Goal: Use online tool/utility: Utilize a website feature to perform a specific function

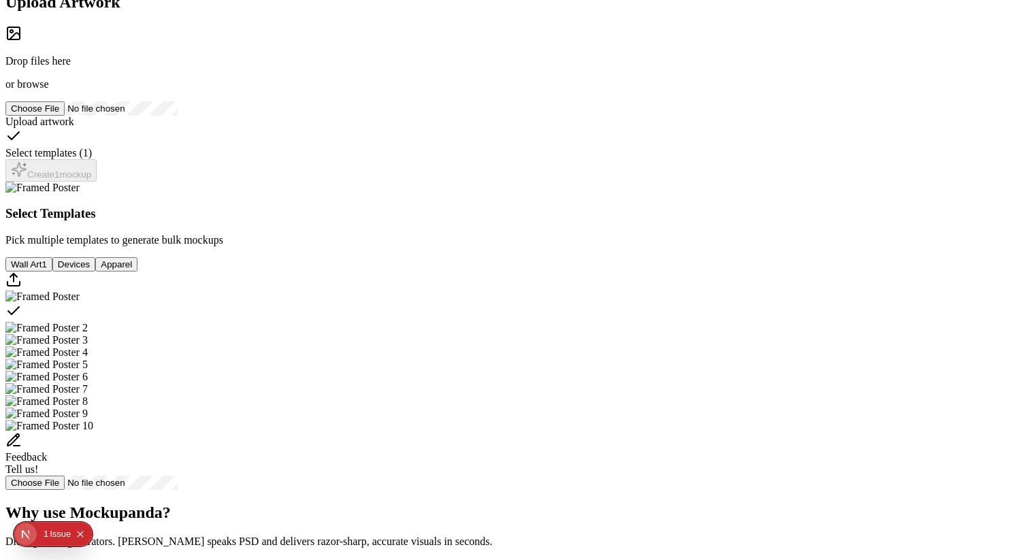
scroll to position [171, 0]
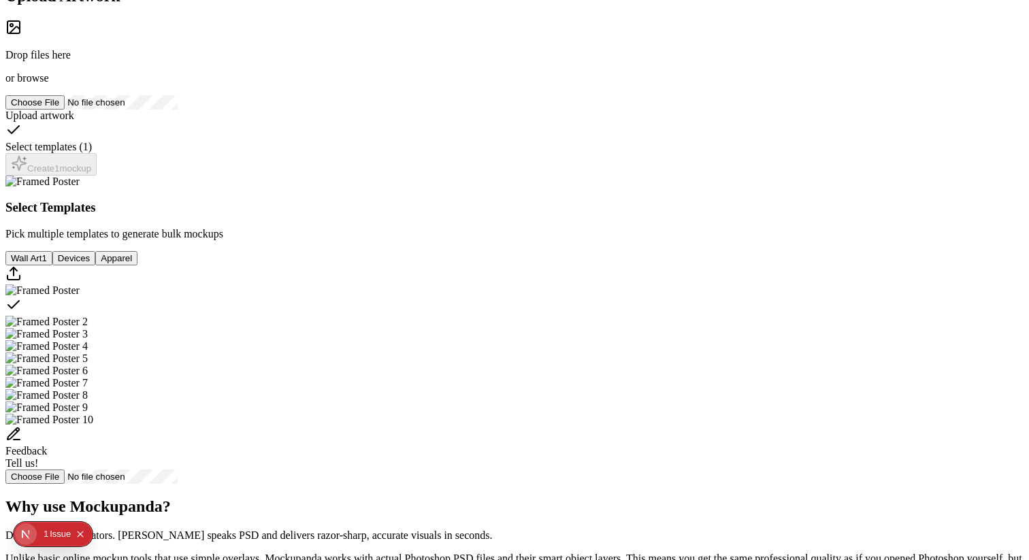
click at [56, 534] on div "Issue" at bounding box center [60, 534] width 21 height 24
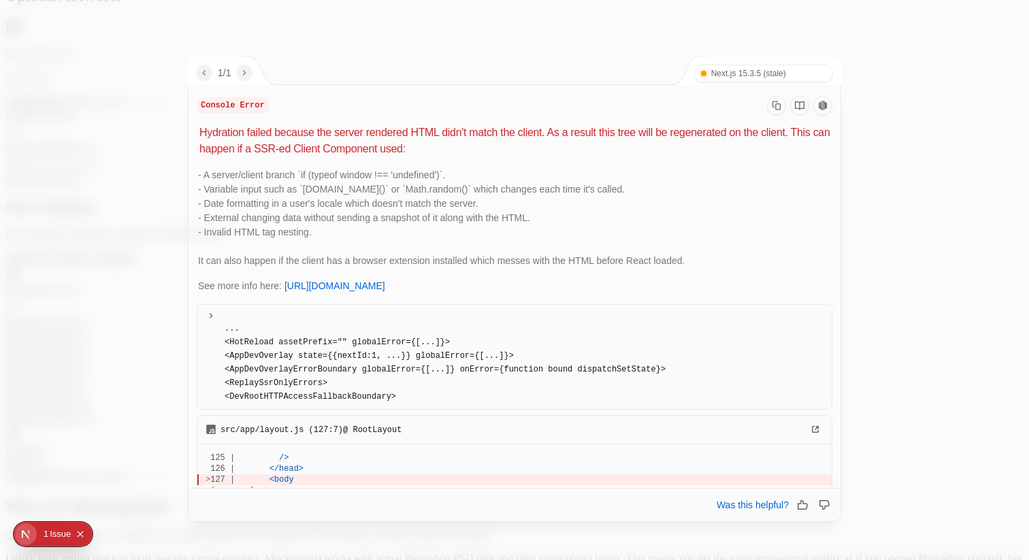
scroll to position [197, 0]
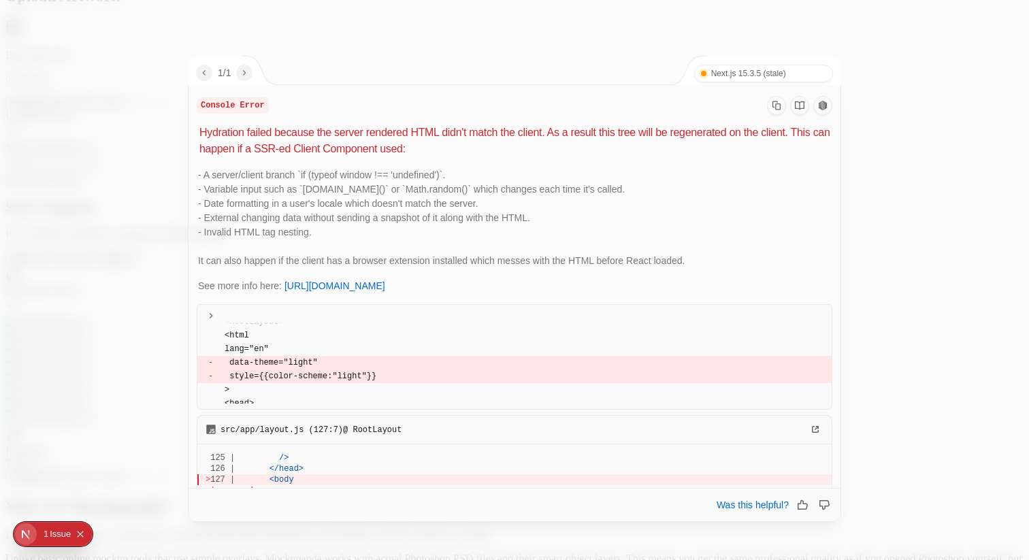
click at [90, 325] on div at bounding box center [514, 280] width 1029 height 560
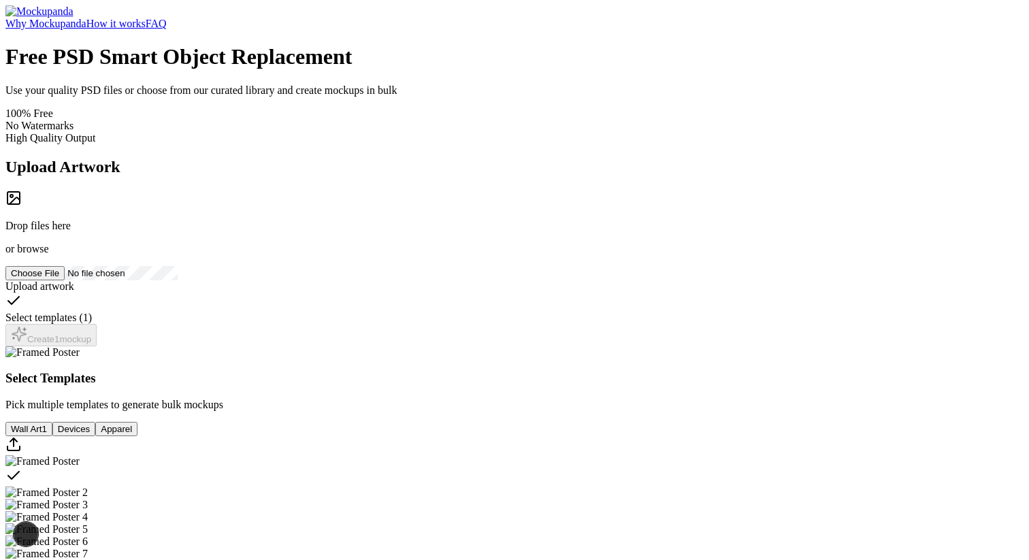
scroll to position [171, 0]
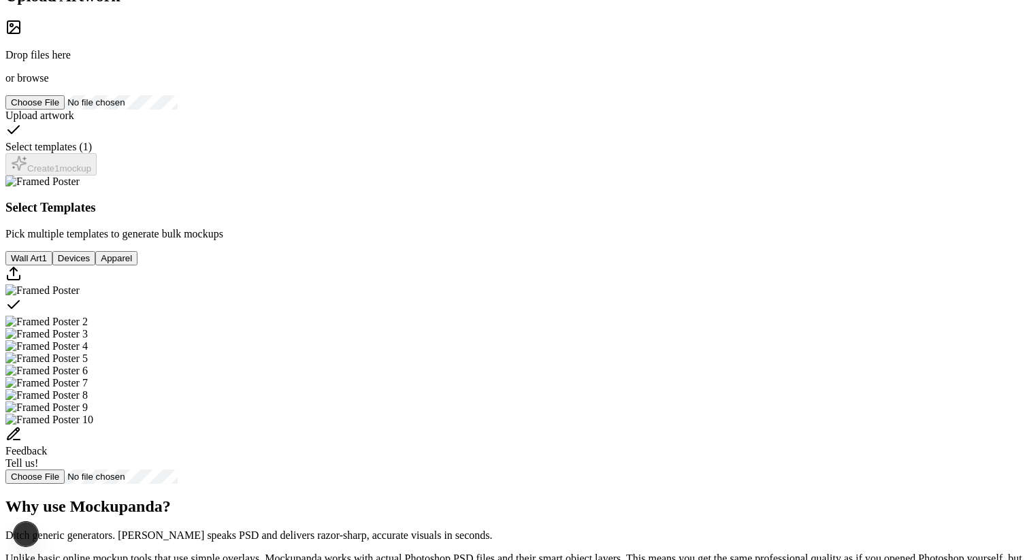
click at [20, 33] on rect at bounding box center [13, 27] width 12 height 12
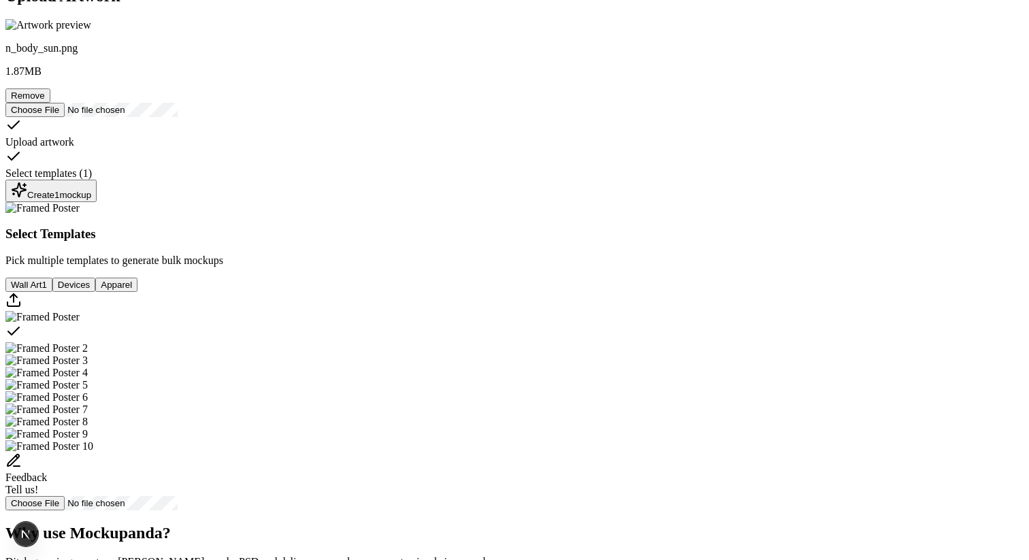
click at [91, 200] on div "Create 1 mockup" at bounding box center [51, 191] width 80 height 18
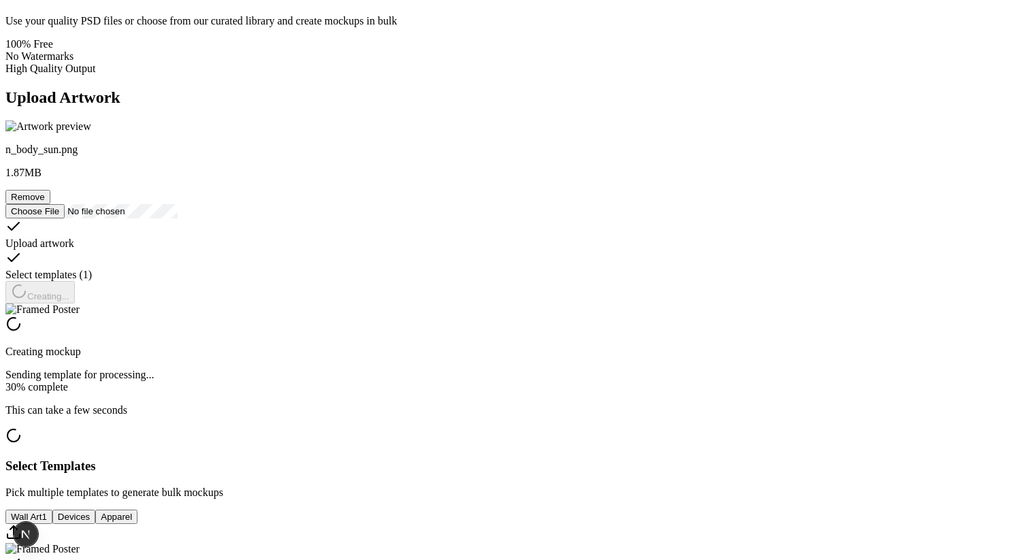
scroll to position [0, 0]
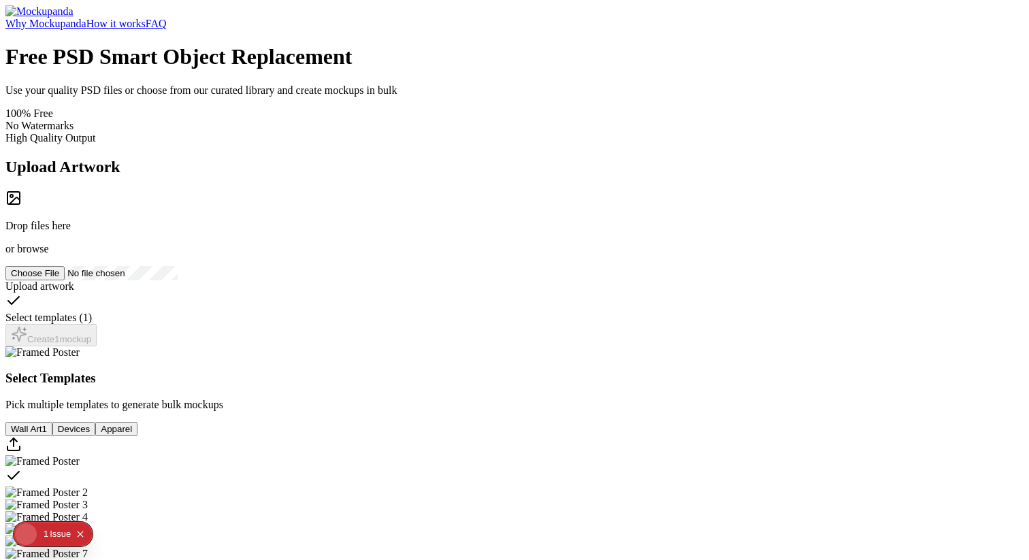
scroll to position [138, 0]
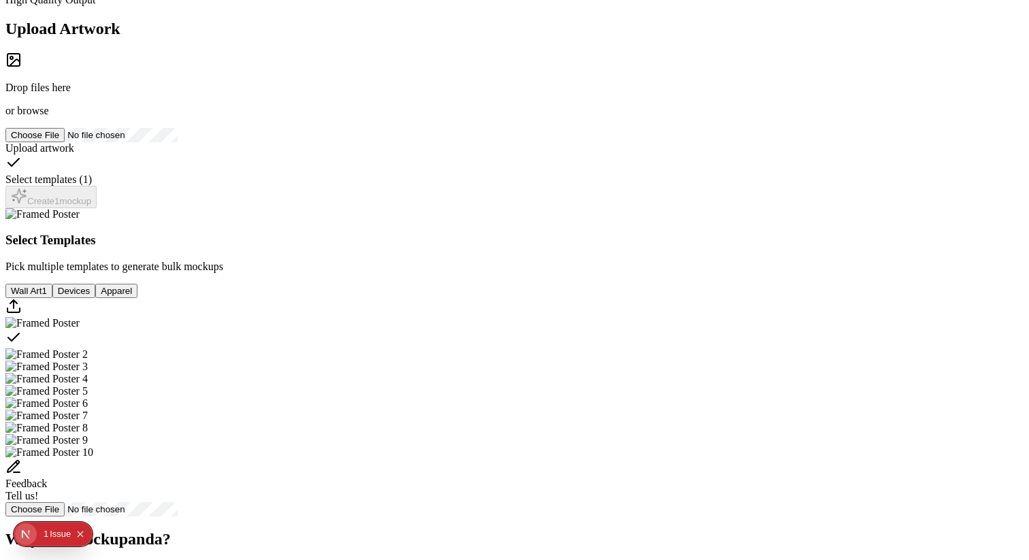
click at [47, 535] on div "1" at bounding box center [46, 534] width 5 height 24
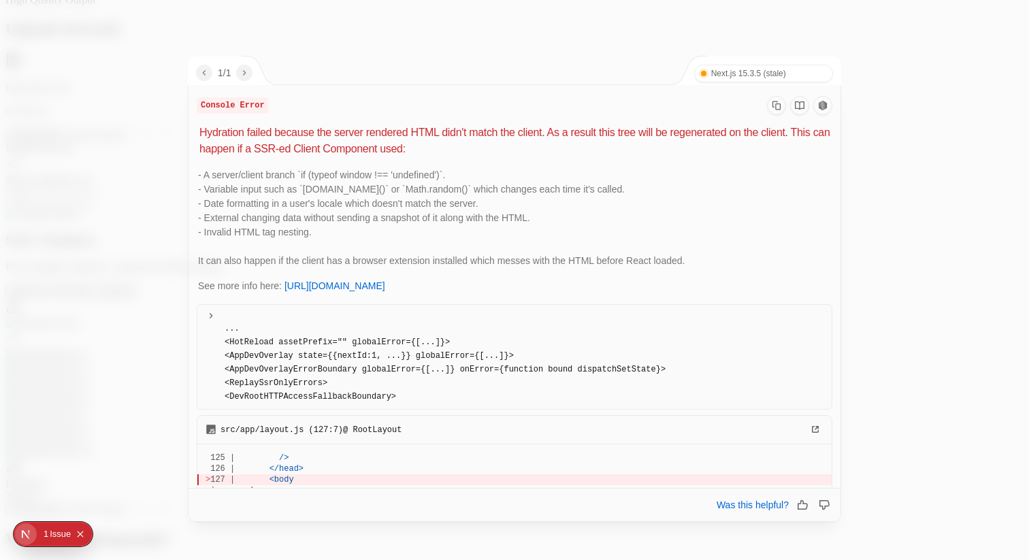
scroll to position [197, 0]
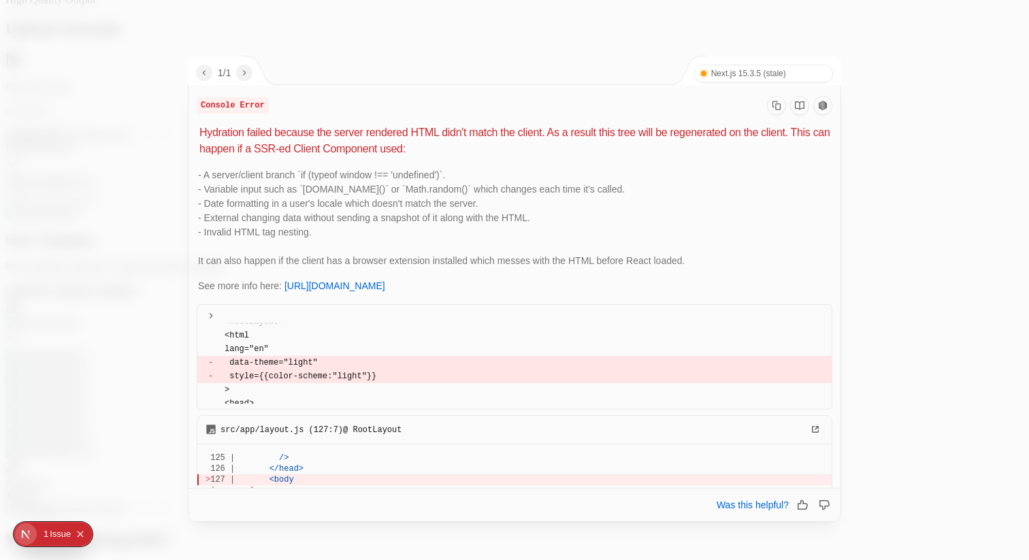
click at [86, 235] on div at bounding box center [514, 280] width 1029 height 560
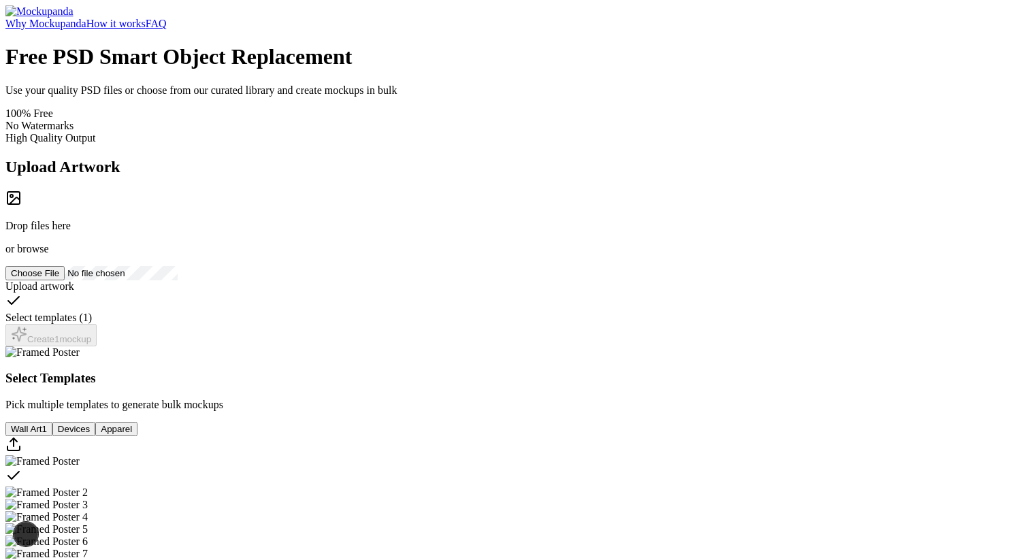
scroll to position [138, 0]
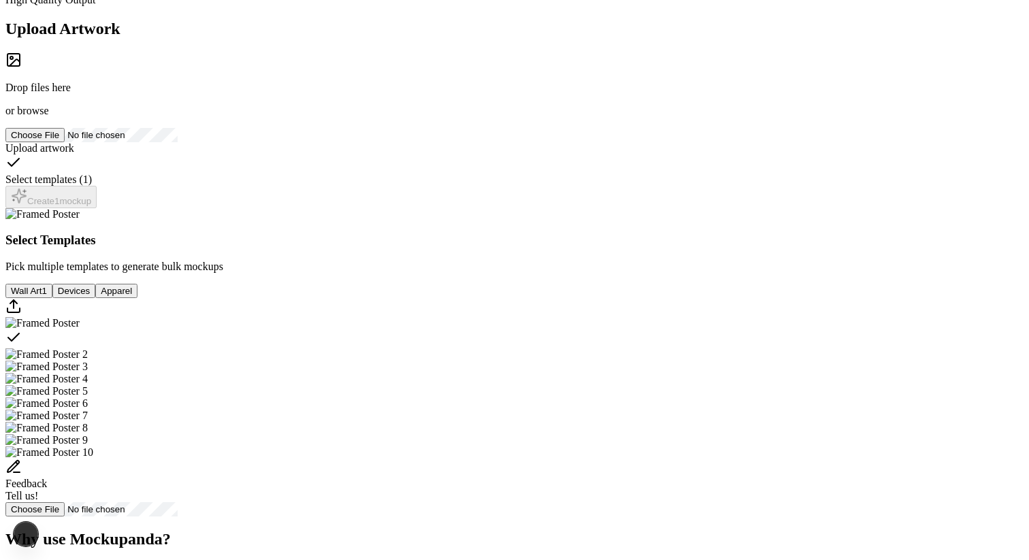
click at [295, 117] on div "Drop files here or browse" at bounding box center [514, 84] width 1018 height 65
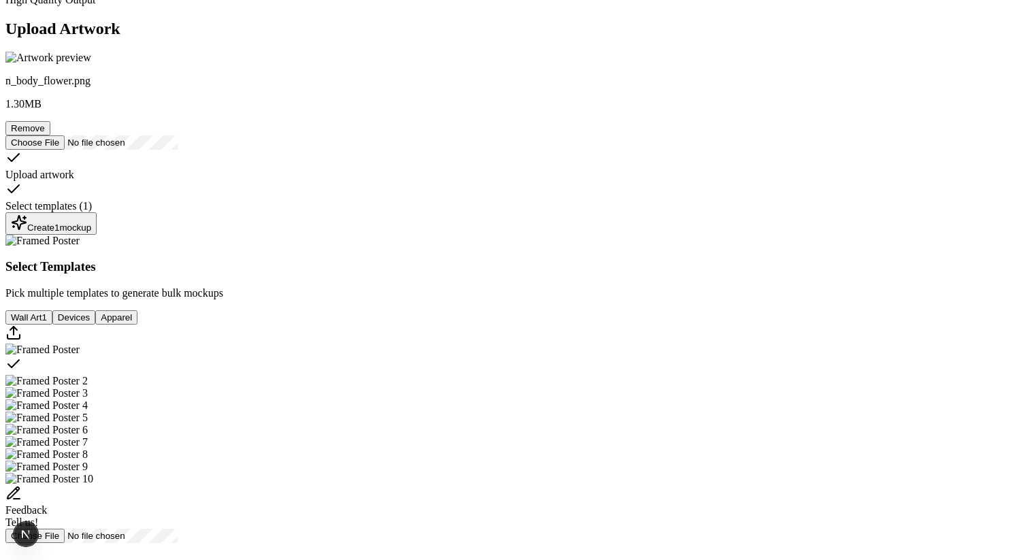
click at [97, 235] on button "Create 1 mockup" at bounding box center [50, 223] width 91 height 22
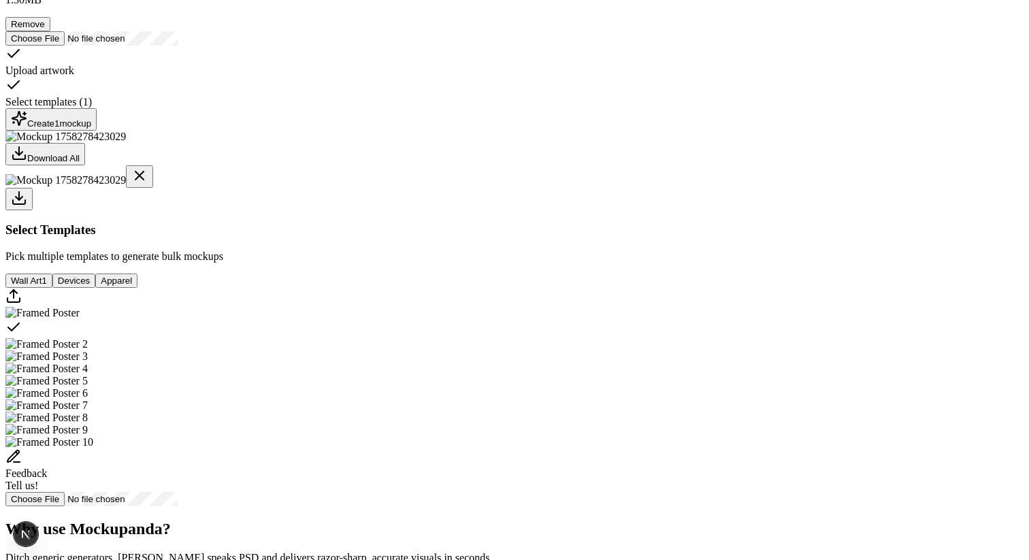
scroll to position [243, 0]
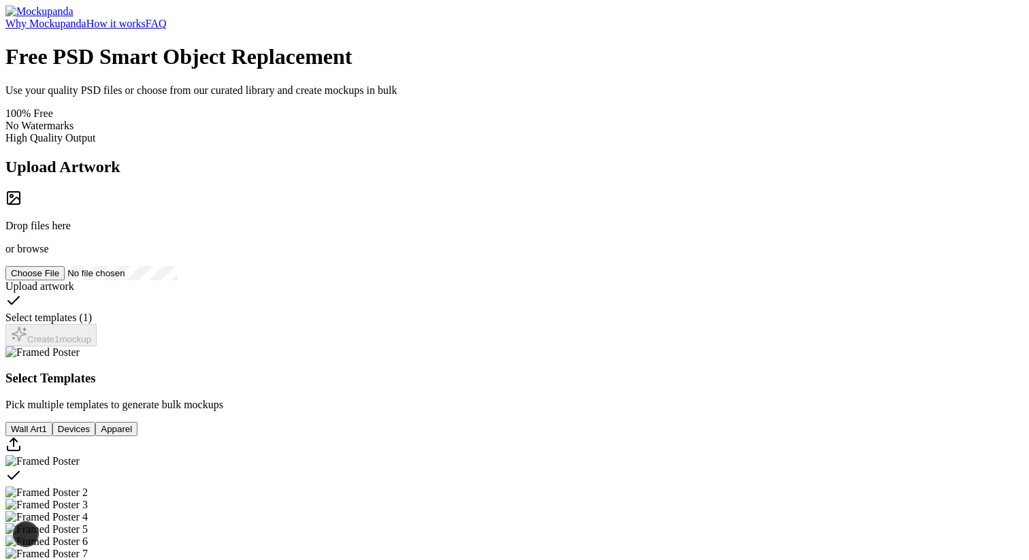
scroll to position [243, 0]
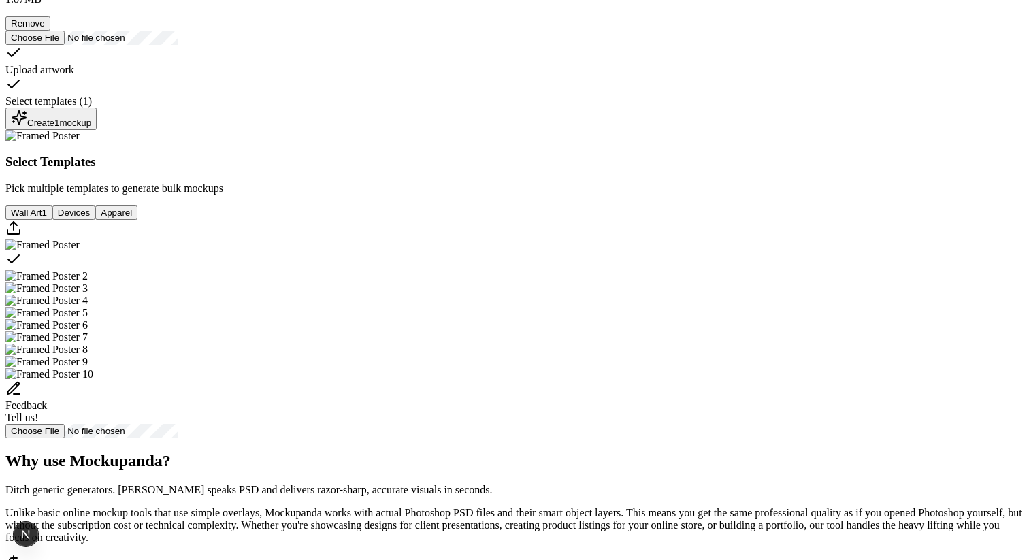
click at [97, 130] on button "Create 1 mockup" at bounding box center [50, 119] width 91 height 22
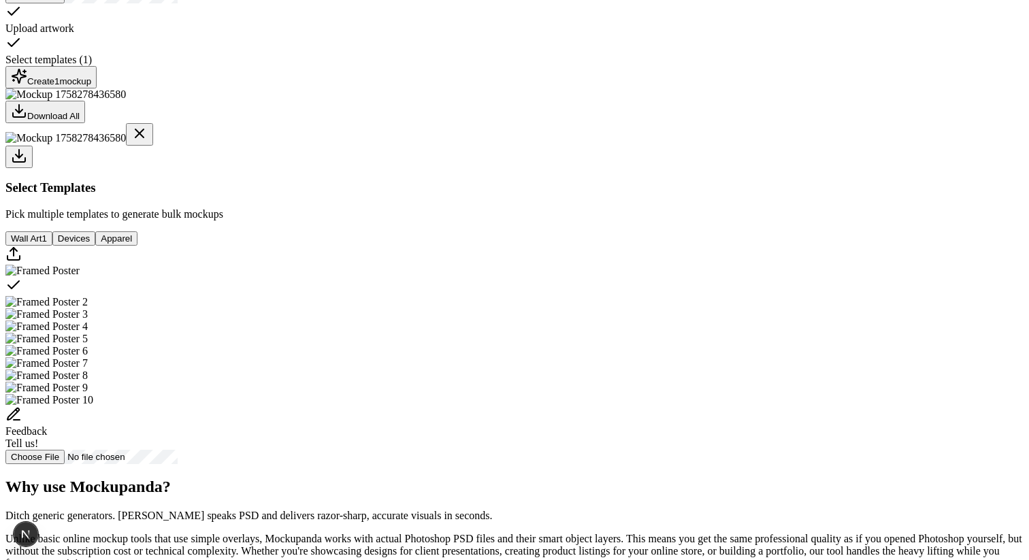
scroll to position [272, 0]
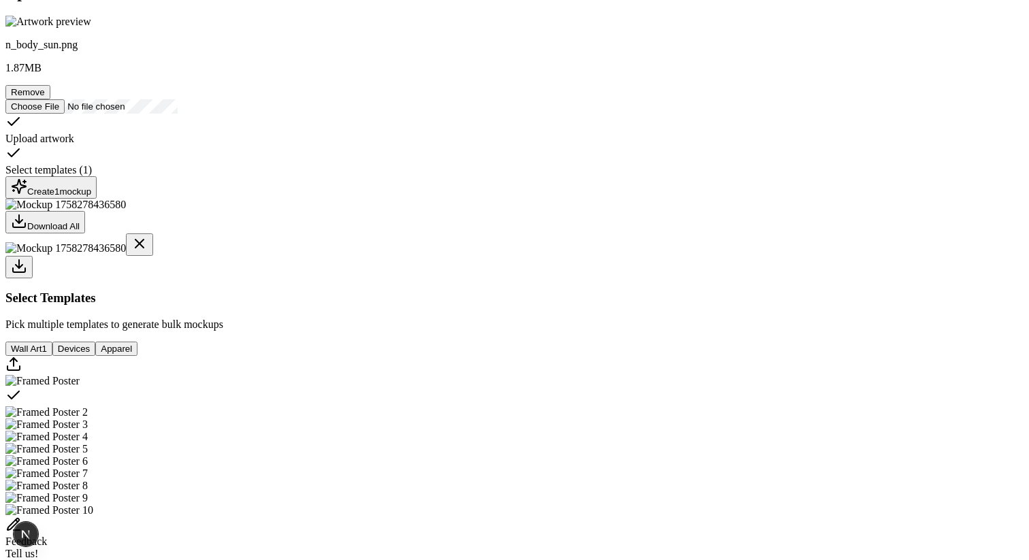
scroll to position [175, 0]
click at [50, 99] on button "Remove" at bounding box center [27, 91] width 45 height 14
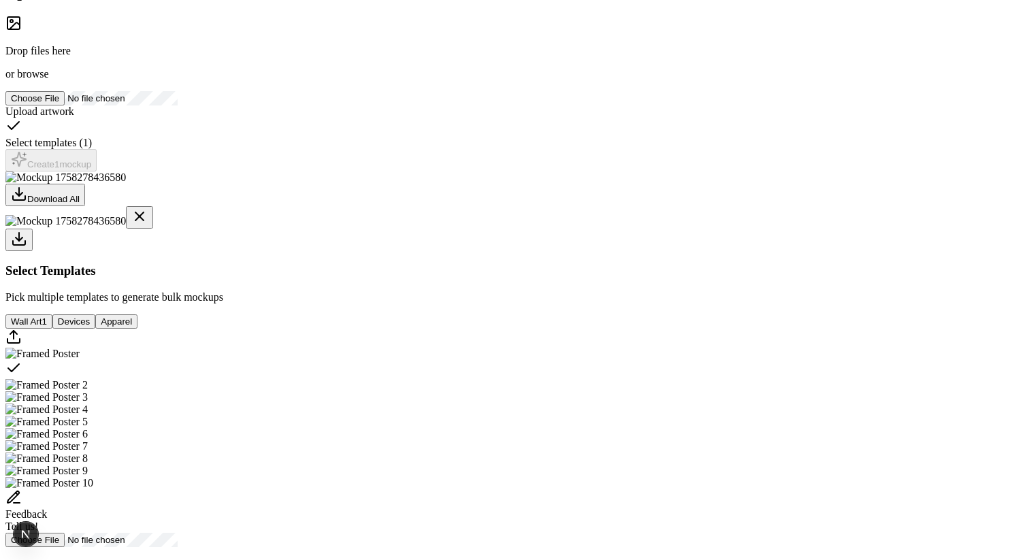
click at [48, 80] on span "browse" at bounding box center [32, 74] width 31 height 12
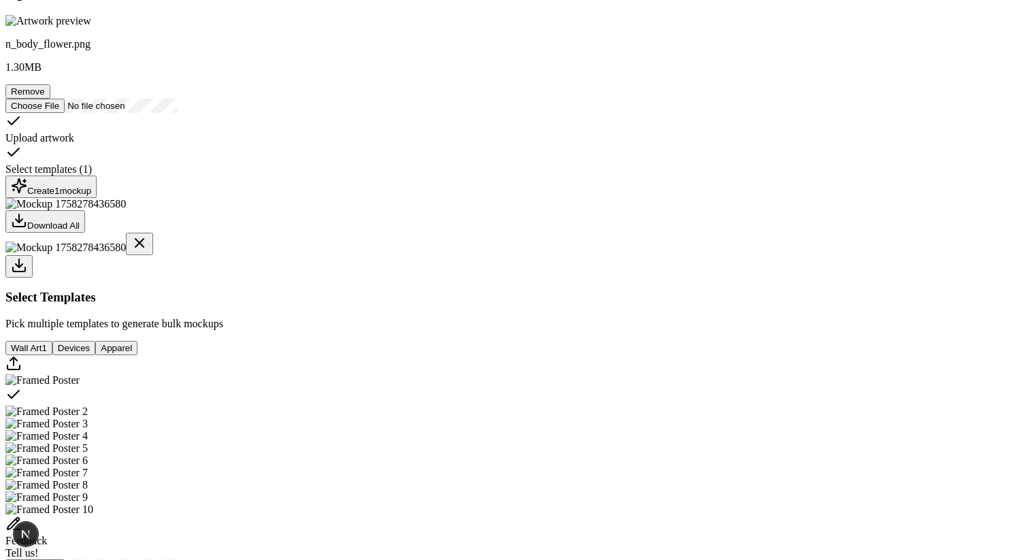
click at [91, 196] on div "Create 1 mockup" at bounding box center [51, 187] width 80 height 18
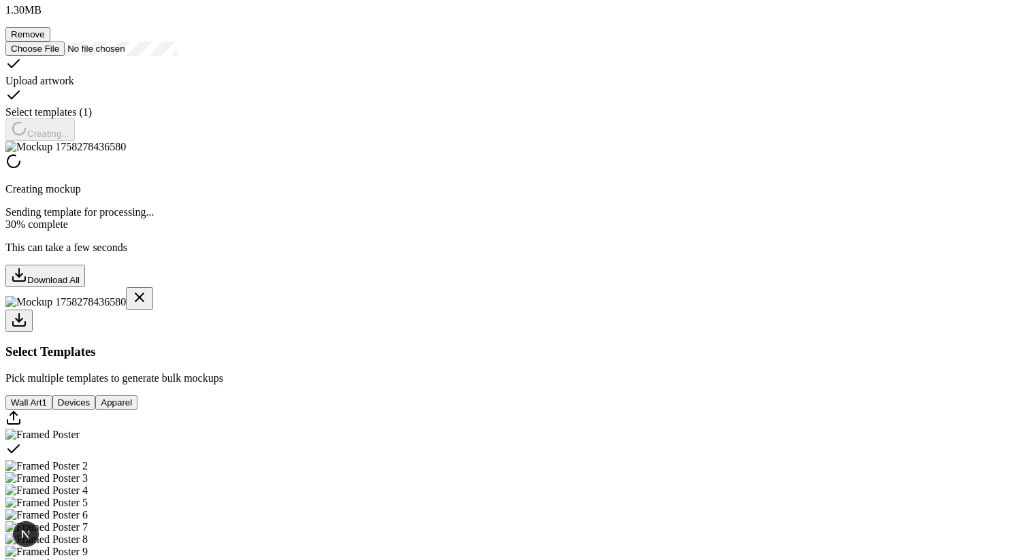
scroll to position [233, 0]
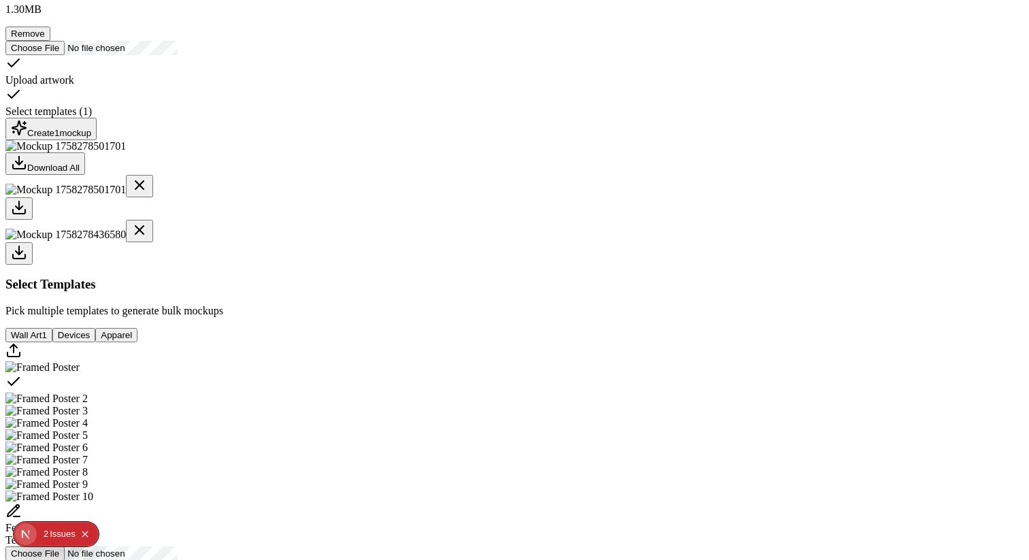
click at [61, 523] on div "Issue s" at bounding box center [63, 534] width 26 height 24
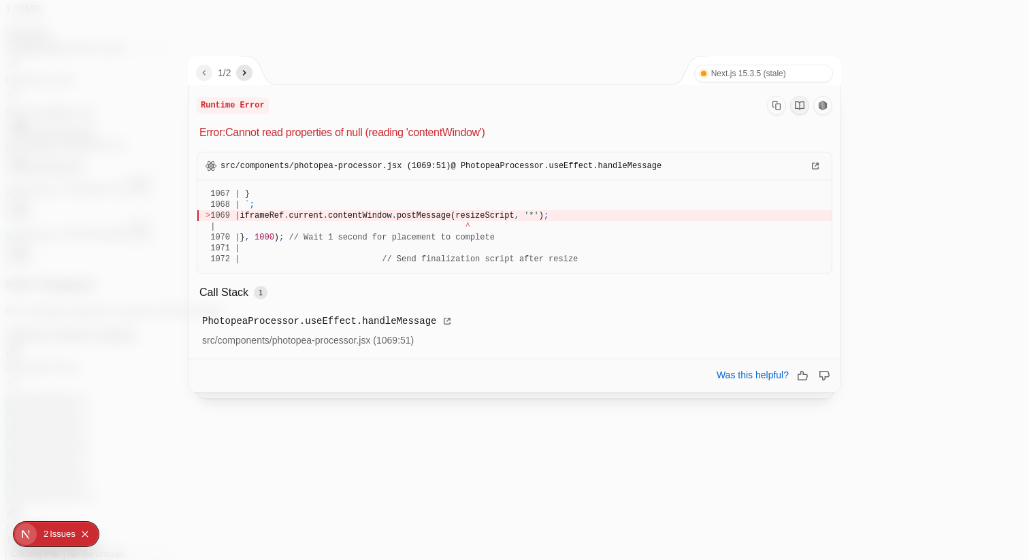
drag, startPoint x: 522, startPoint y: 129, endPoint x: 199, endPoint y: 132, distance: 322.5
click at [199, 132] on p "Error: Cannot read properties of null (reading 'contentWindow')" at bounding box center [515, 133] width 633 height 16
click at [250, 69] on icon "next" at bounding box center [244, 72] width 11 height 11
click at [591, 321] on div "PhotopeaProcessor.useEffect.handleMessage" at bounding box center [514, 321] width 625 height 16
click at [668, 503] on div at bounding box center [514, 280] width 1029 height 560
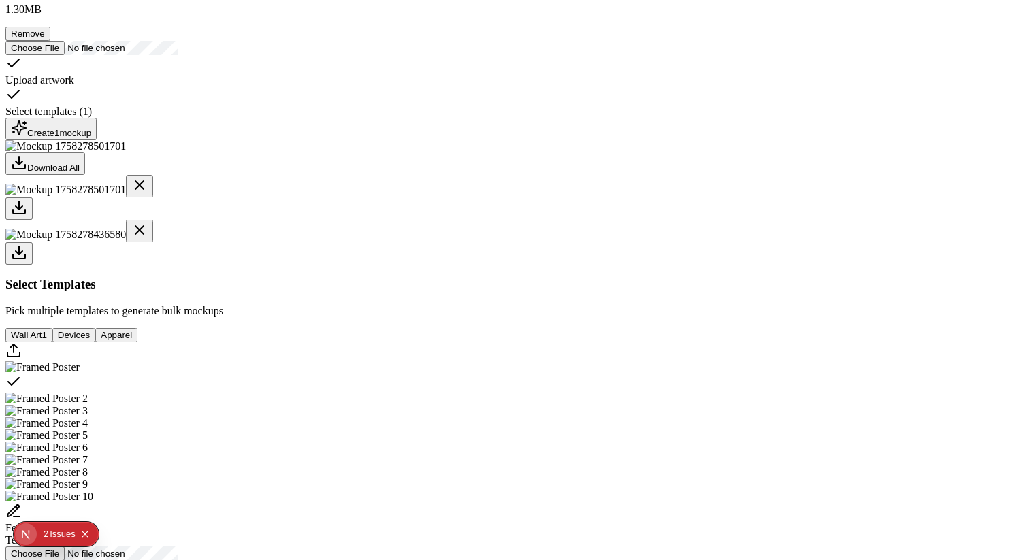
click at [91, 138] on div "Create 1 mockup" at bounding box center [51, 129] width 80 height 18
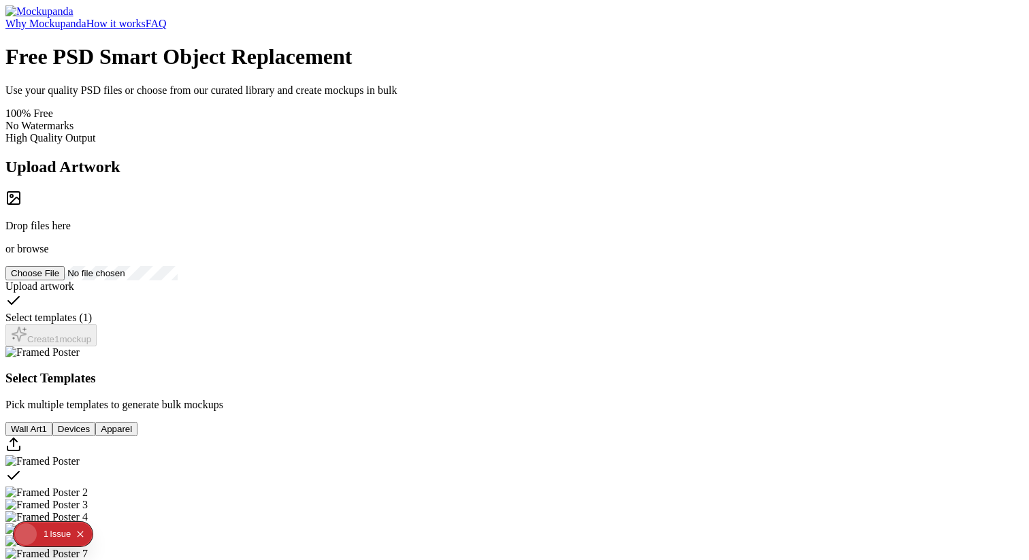
click at [220, 250] on div "Drop files here or browse" at bounding box center [514, 222] width 1018 height 65
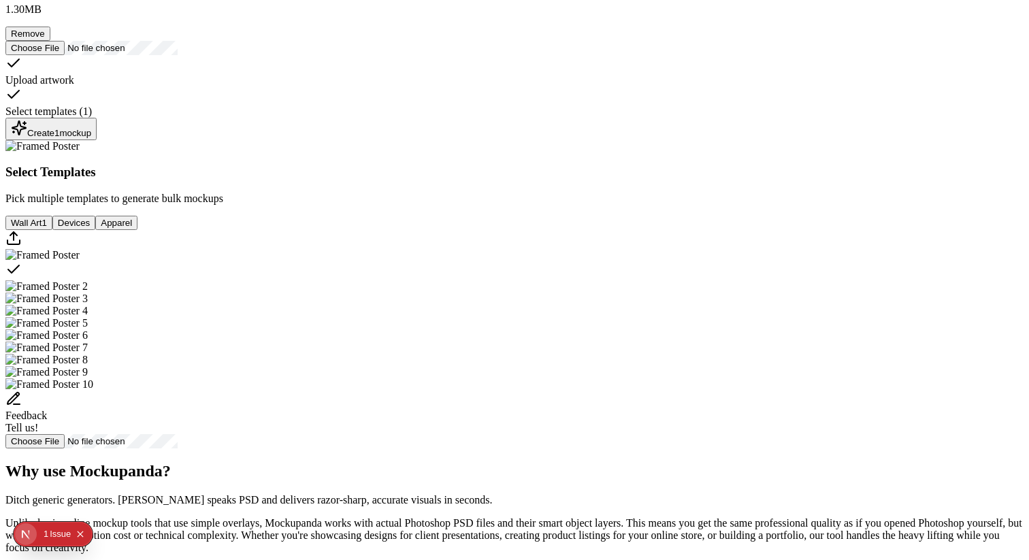
click at [91, 138] on div "Create 1 mockup" at bounding box center [51, 129] width 80 height 18
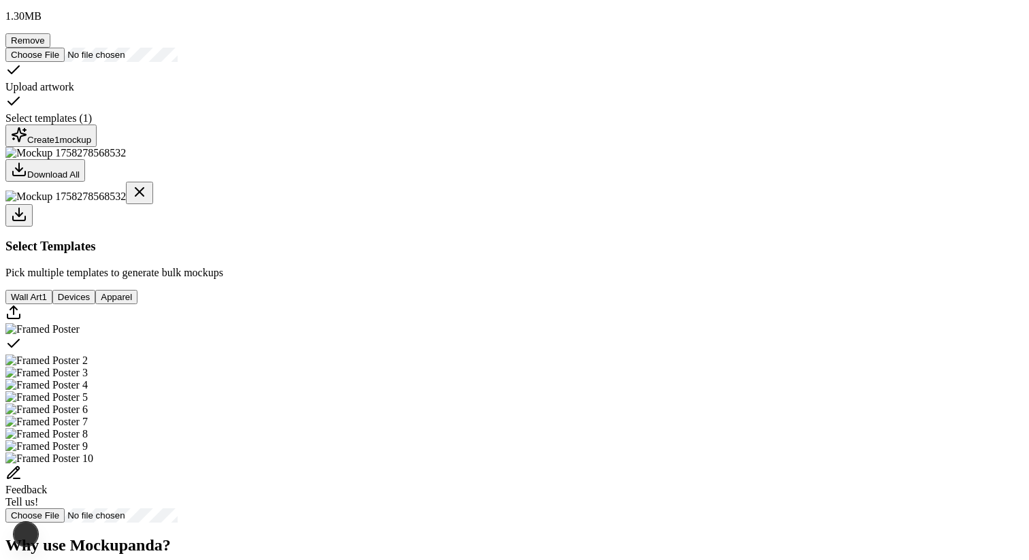
scroll to position [212, 0]
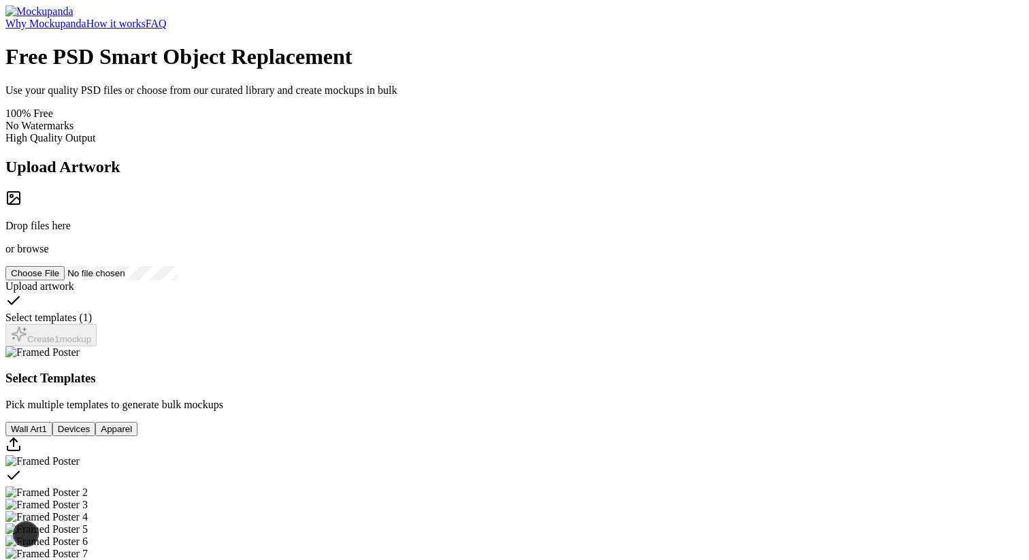
scroll to position [212, 0]
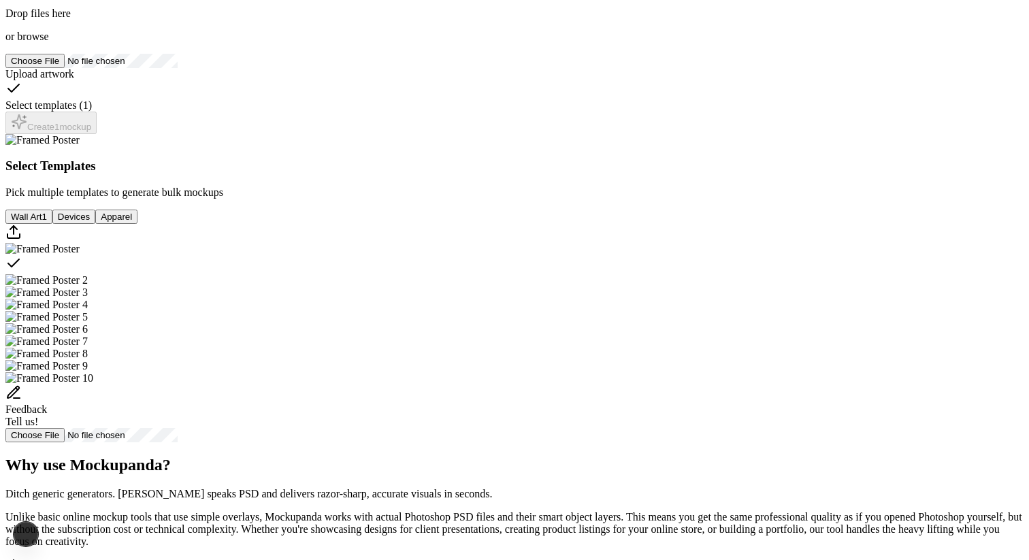
click at [48, 42] on span "browse" at bounding box center [32, 37] width 31 height 12
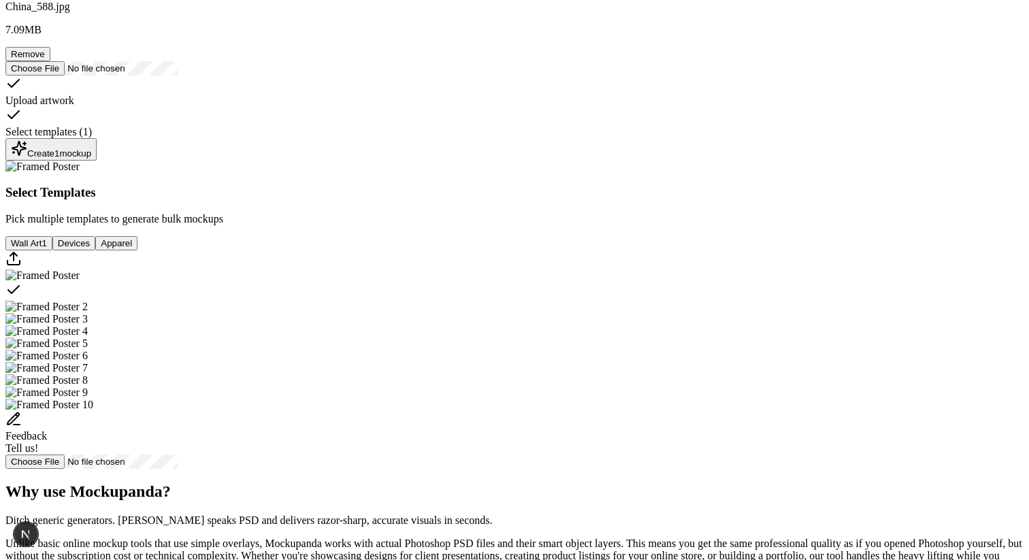
click at [91, 159] on div "Create 1 mockup" at bounding box center [51, 149] width 80 height 18
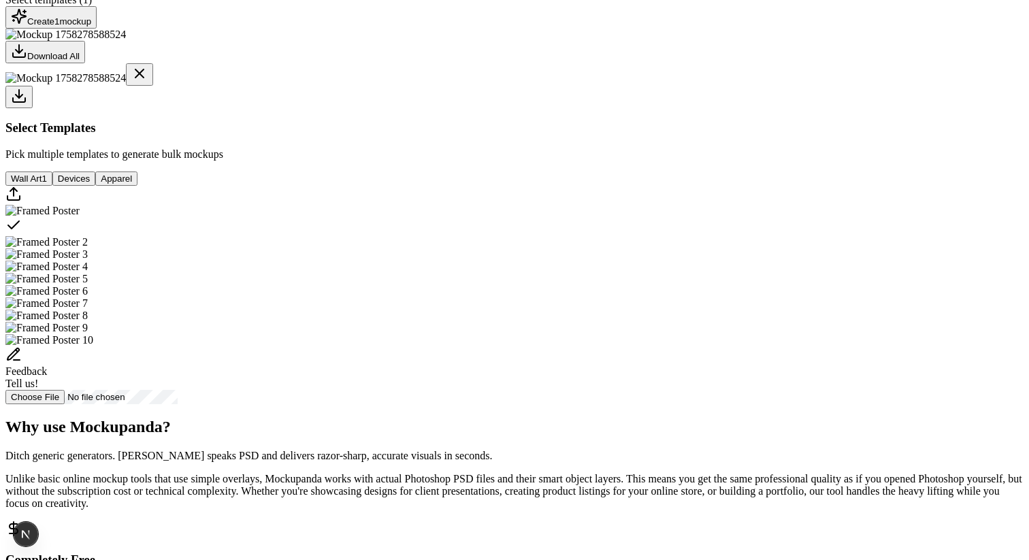
scroll to position [260, 0]
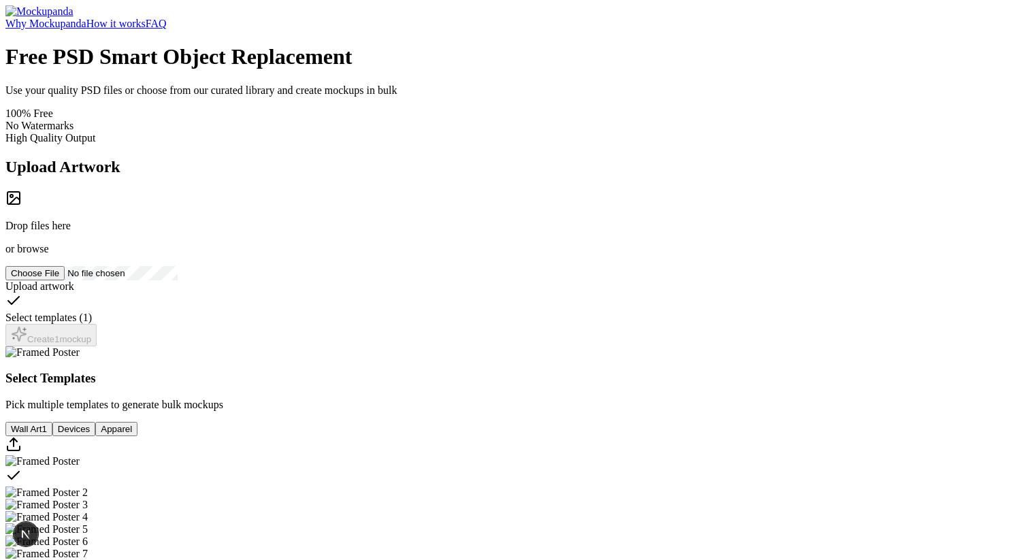
click at [242, 255] on div "Drop files here or browse" at bounding box center [514, 222] width 1018 height 65
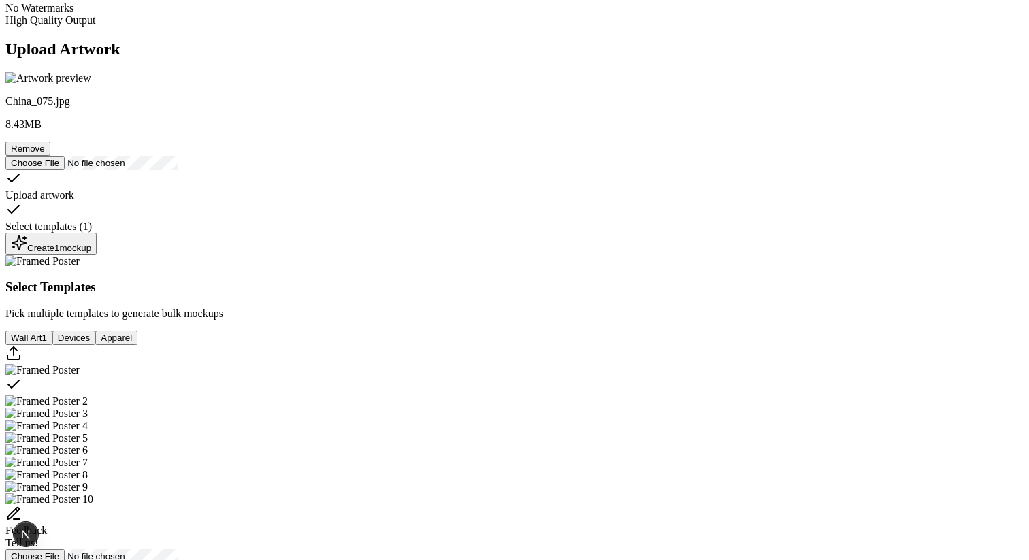
scroll to position [120, 0]
click at [91, 251] on div "Create 1 mockup" at bounding box center [51, 242] width 80 height 18
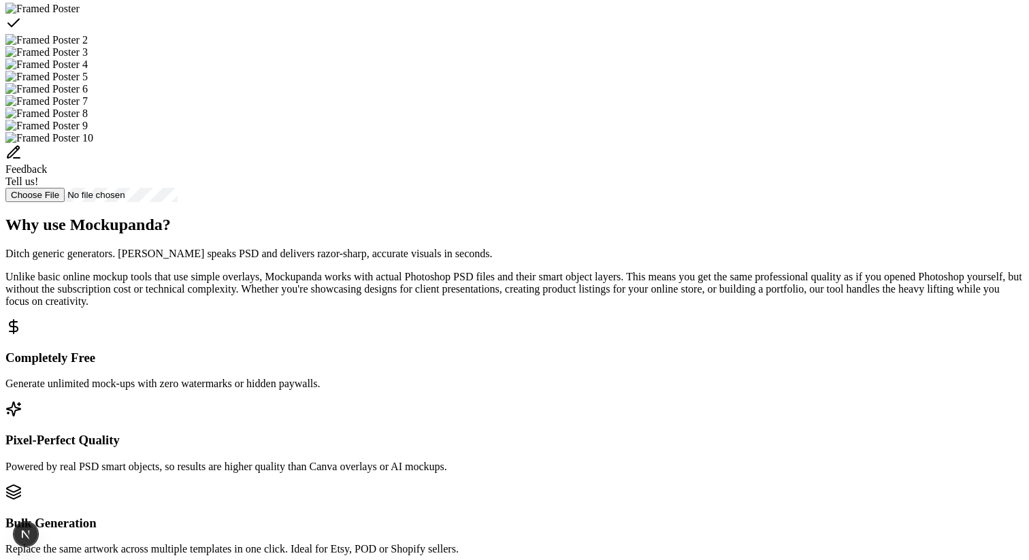
scroll to position [570, 0]
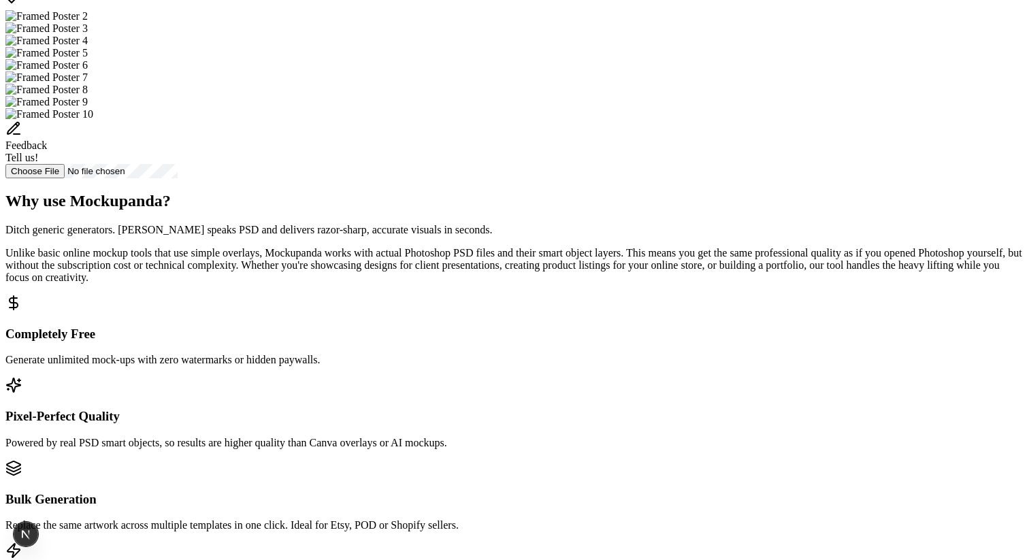
click at [88, 22] on img "Select template Framed Poster 2" at bounding box center [46, 16] width 82 height 12
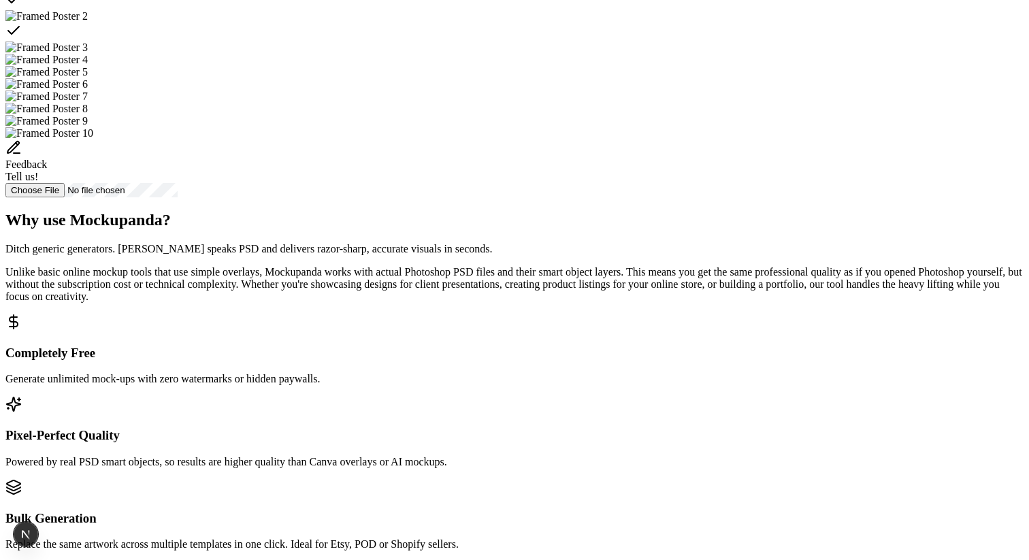
click at [88, 115] on img "Select template Framed Poster 8" at bounding box center [46, 109] width 82 height 12
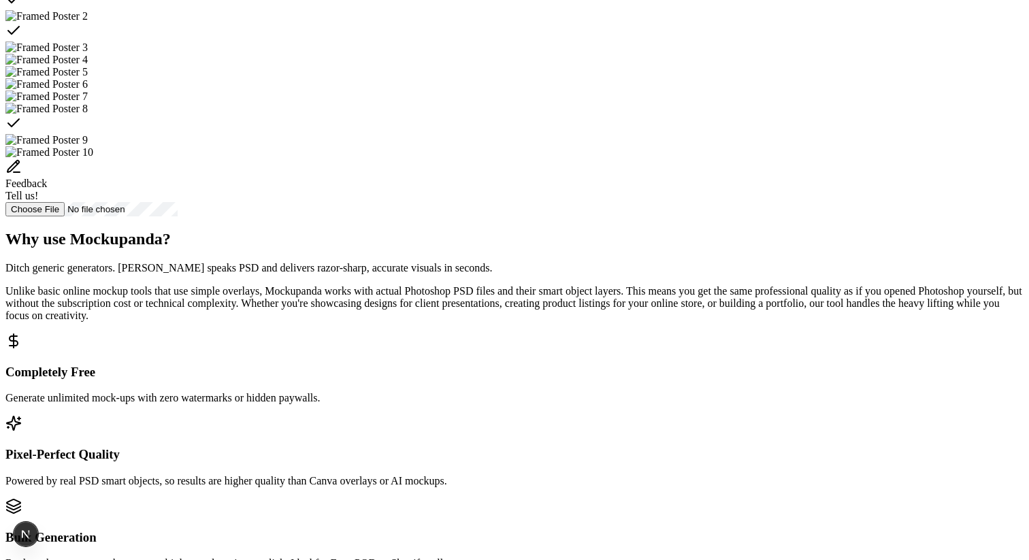
click at [88, 103] on img "Select template Framed Poster 7" at bounding box center [46, 96] width 82 height 12
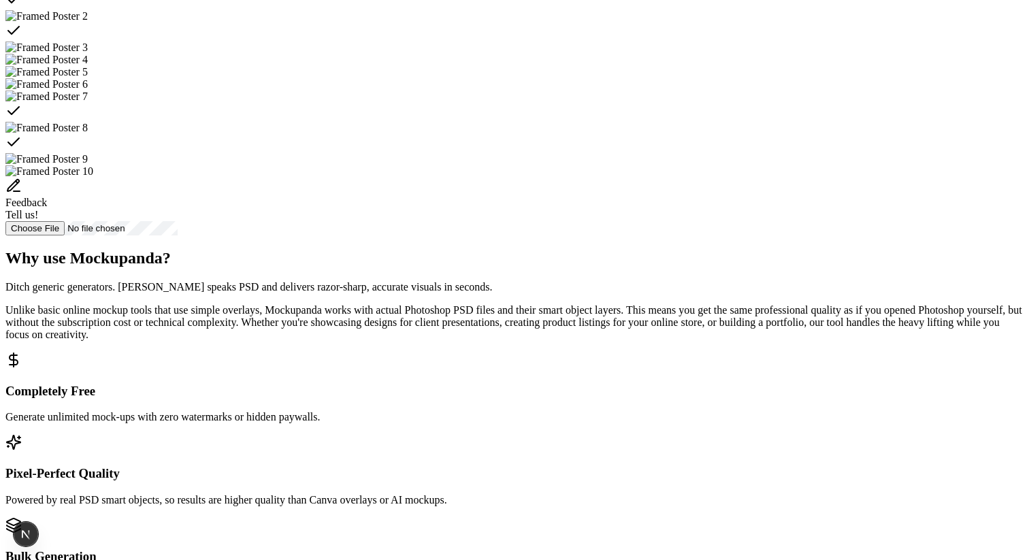
click at [88, 54] on img "Select template Framed Poster 3" at bounding box center [46, 48] width 82 height 12
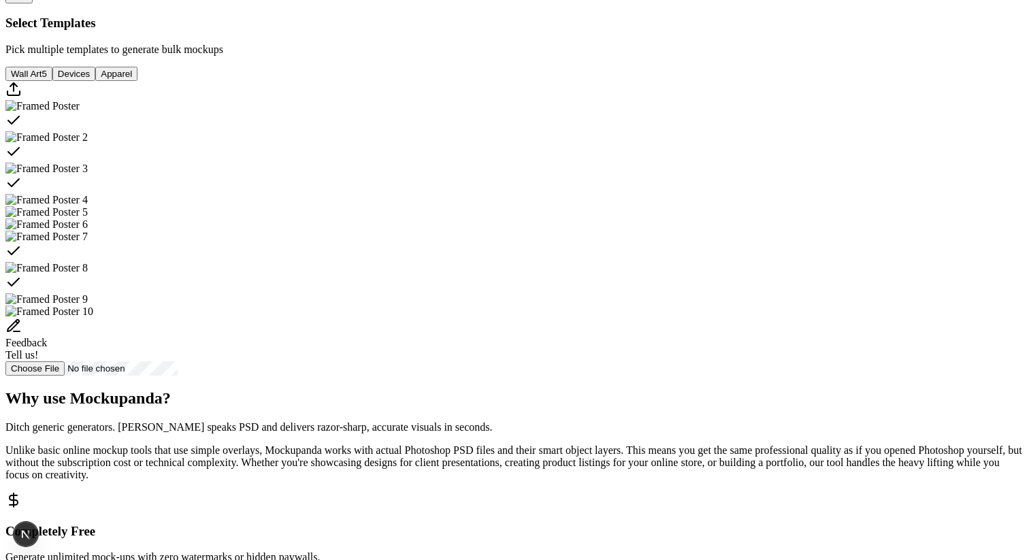
scroll to position [443, 0]
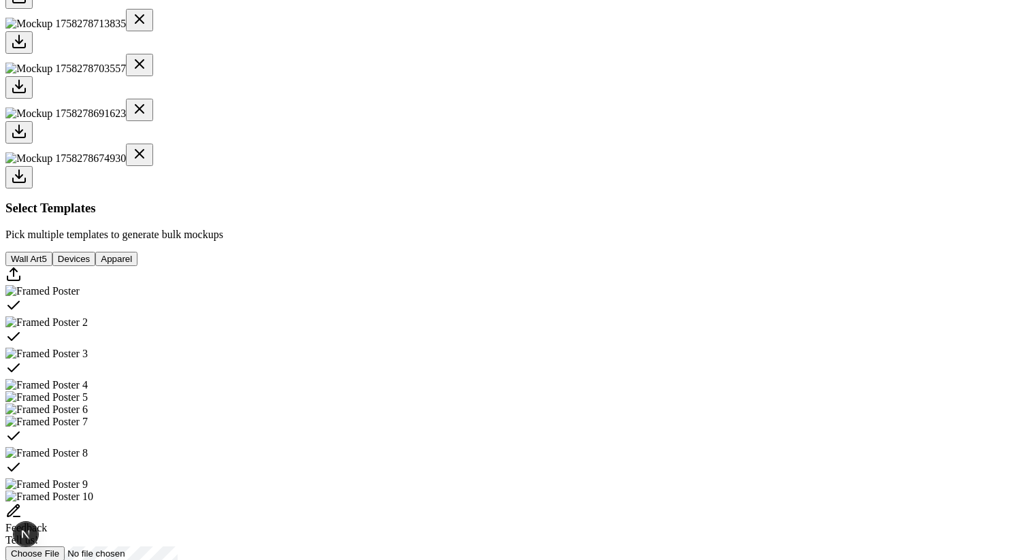
scroll to position [536, 0]
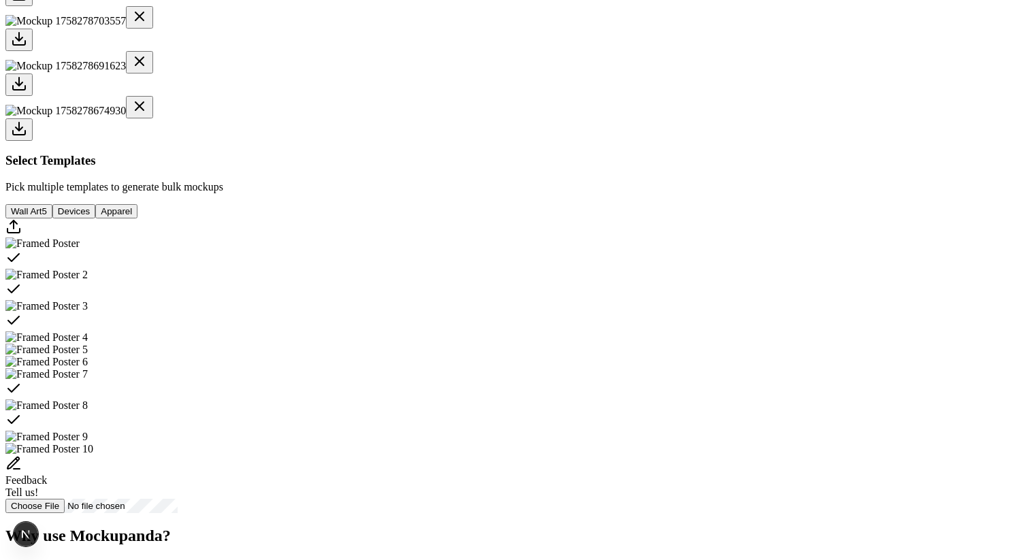
click at [137, 218] on button "Apparel" at bounding box center [116, 211] width 42 height 14
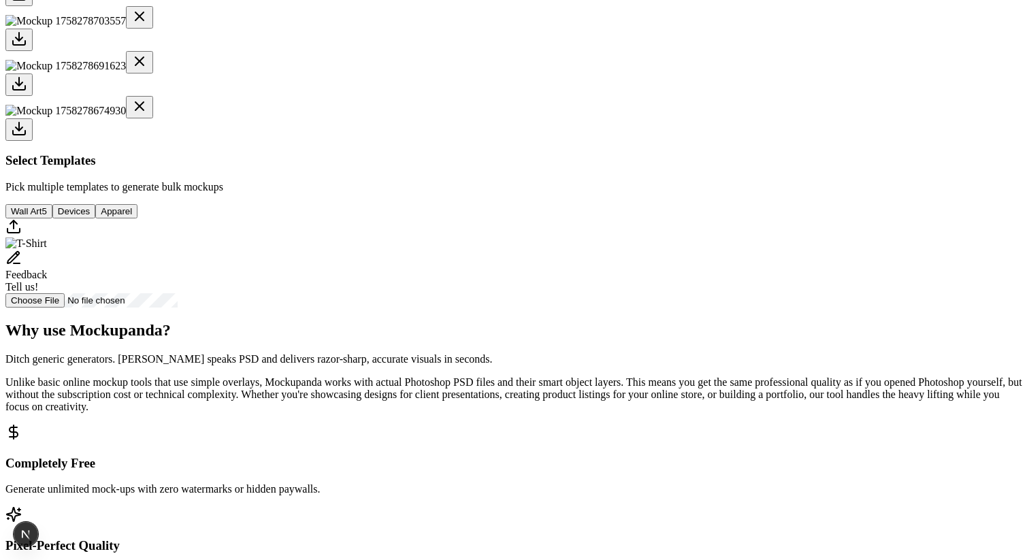
click at [47, 250] on img "Select template T-Shirt" at bounding box center [26, 243] width 42 height 12
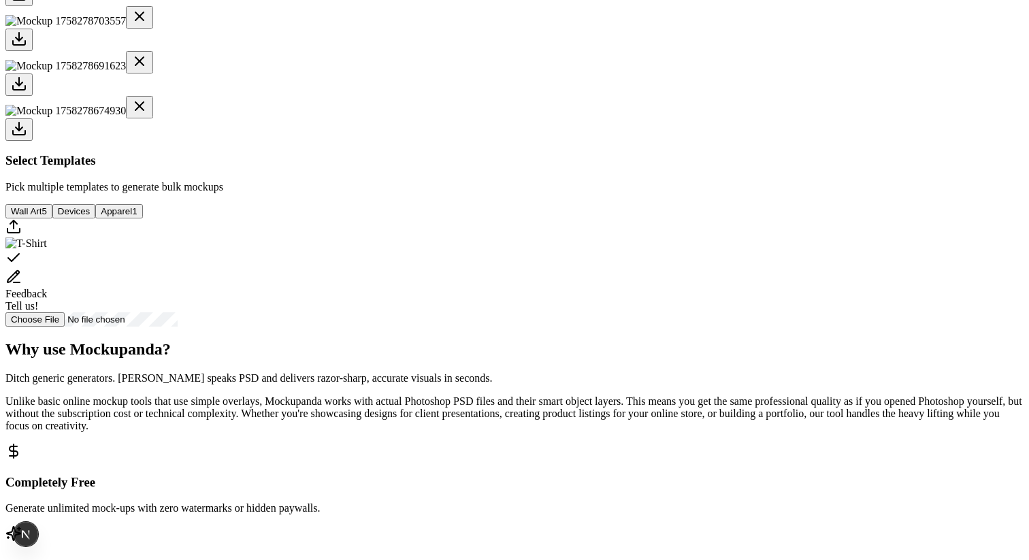
click at [46, 216] on span "5" at bounding box center [44, 211] width 5 height 10
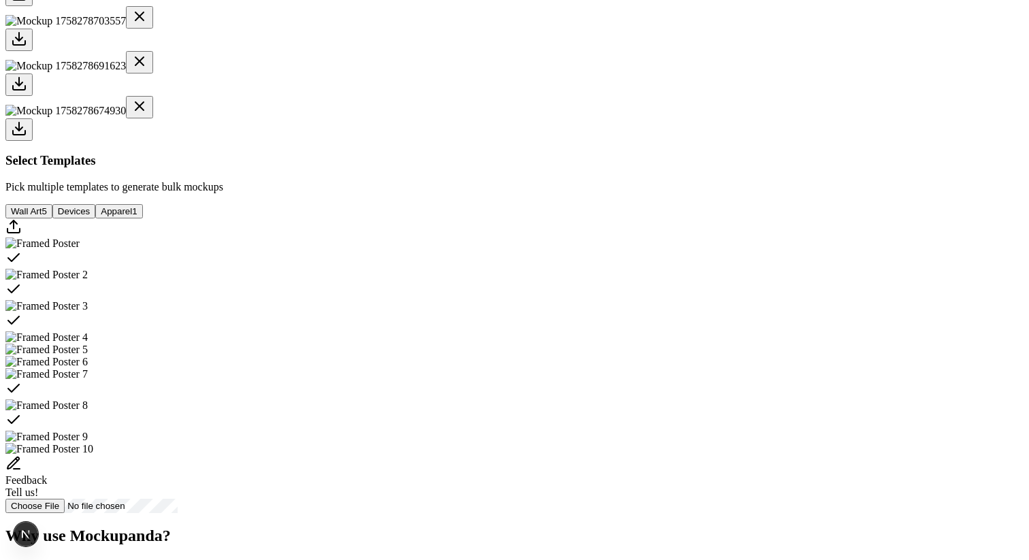
click at [22, 266] on icon "Select template Framed Poster" at bounding box center [13, 258] width 16 height 16
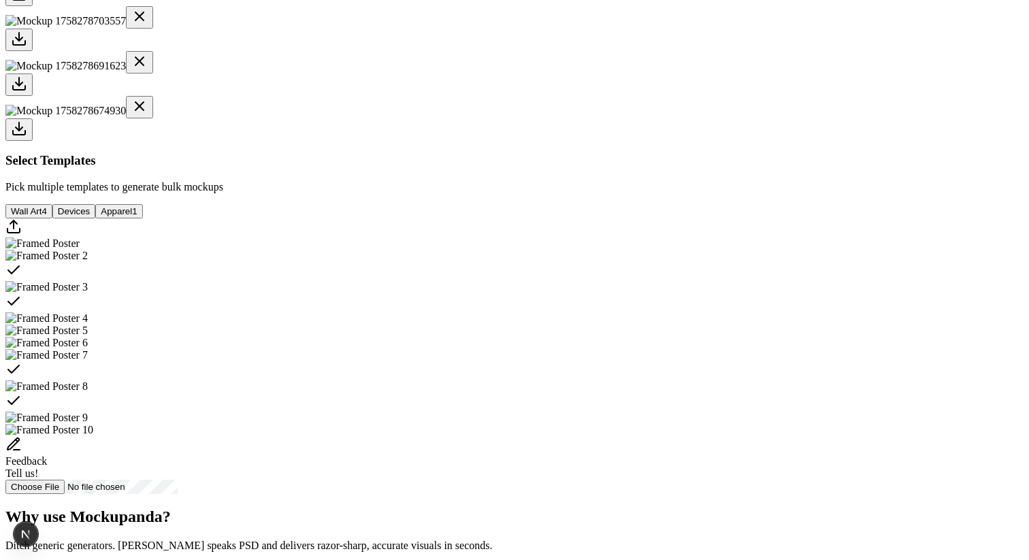
click at [612, 281] on div "Select template Framed Poster 2" at bounding box center [514, 271] width 1018 height 19
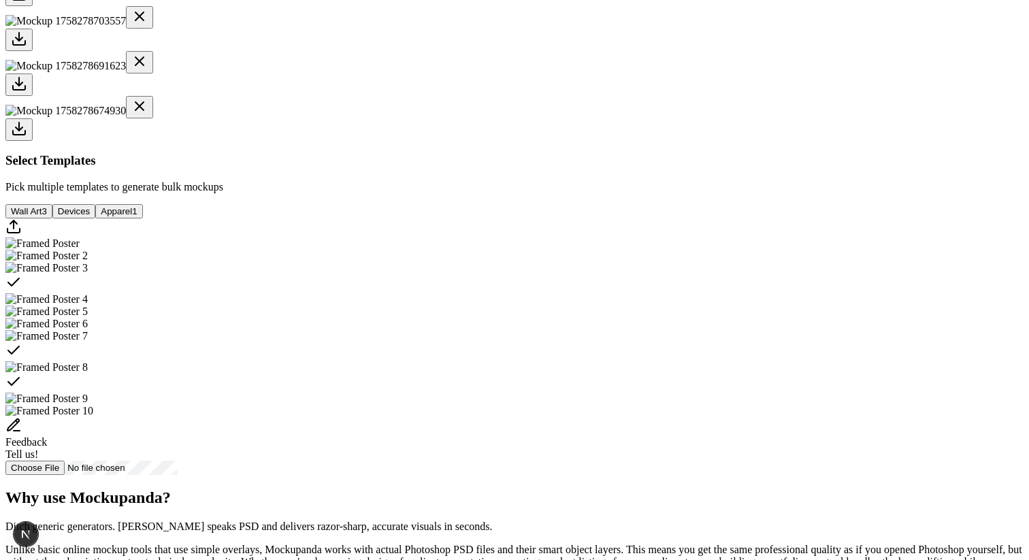
click at [612, 361] on div "Select template Framed Poster 7" at bounding box center [514, 351] width 1018 height 19
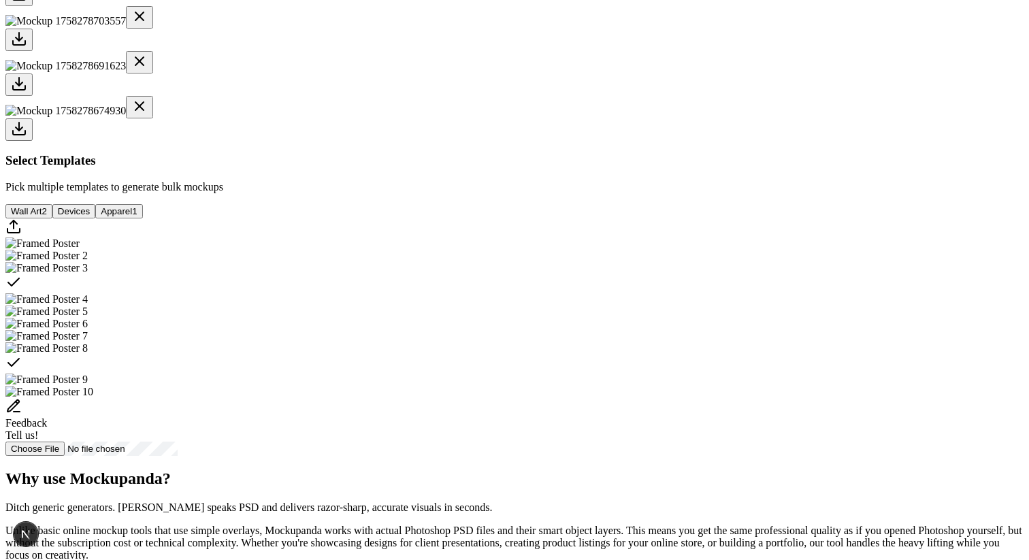
click at [758, 374] on div "Select template Framed Poster 8" at bounding box center [514, 364] width 1018 height 19
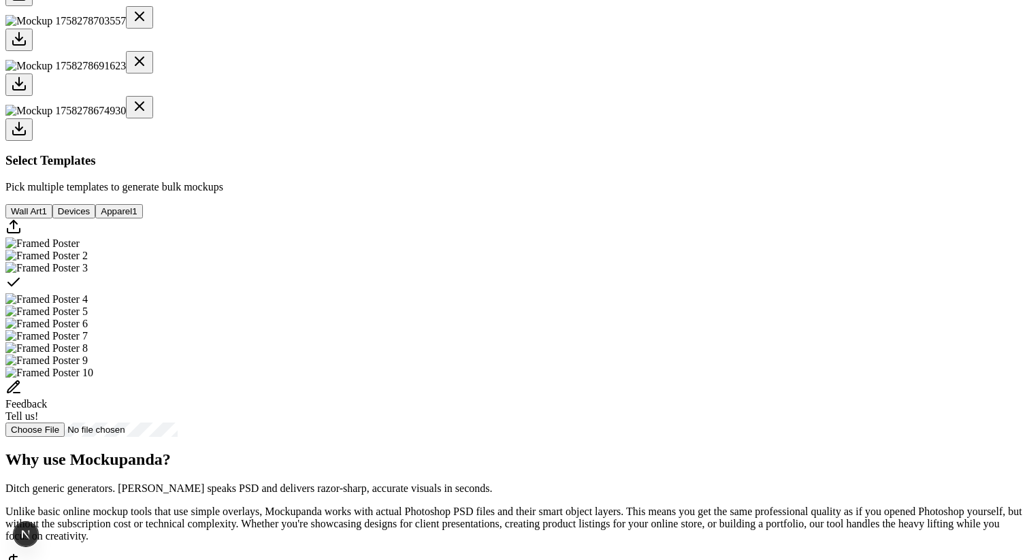
click at [757, 293] on div "Select template Framed Poster 3" at bounding box center [514, 283] width 1018 height 19
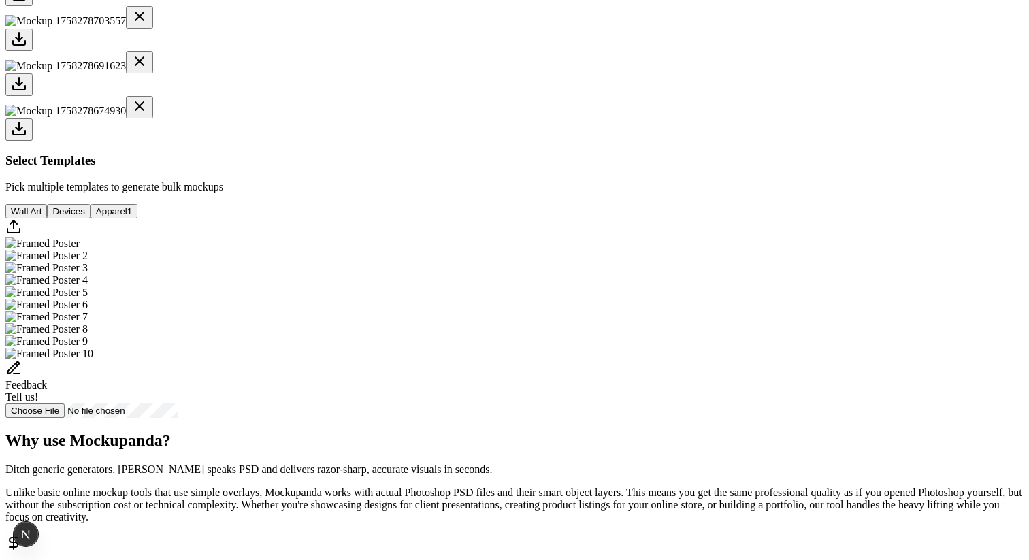
click at [137, 218] on button "Apparel 1" at bounding box center [113, 211] width 47 height 14
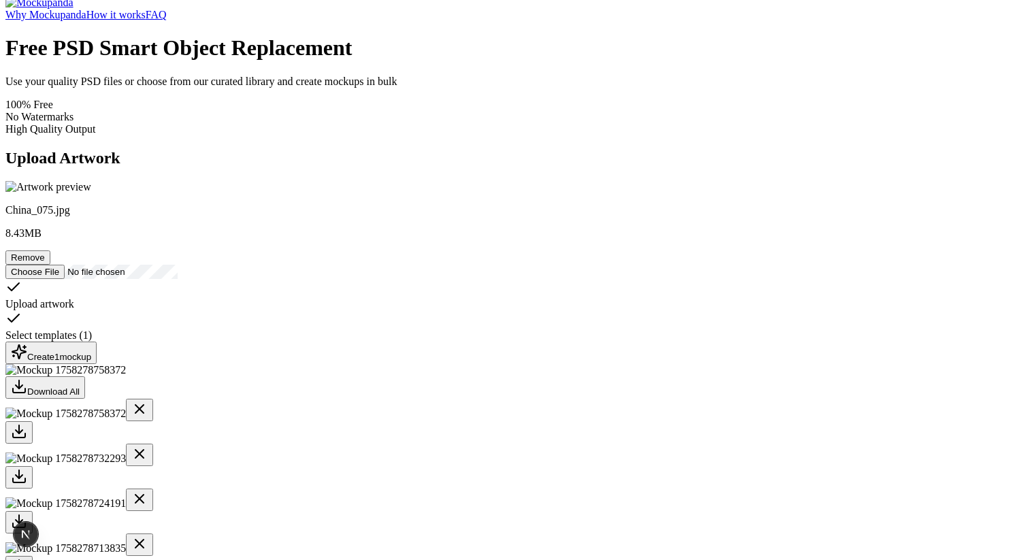
scroll to position [0, 0]
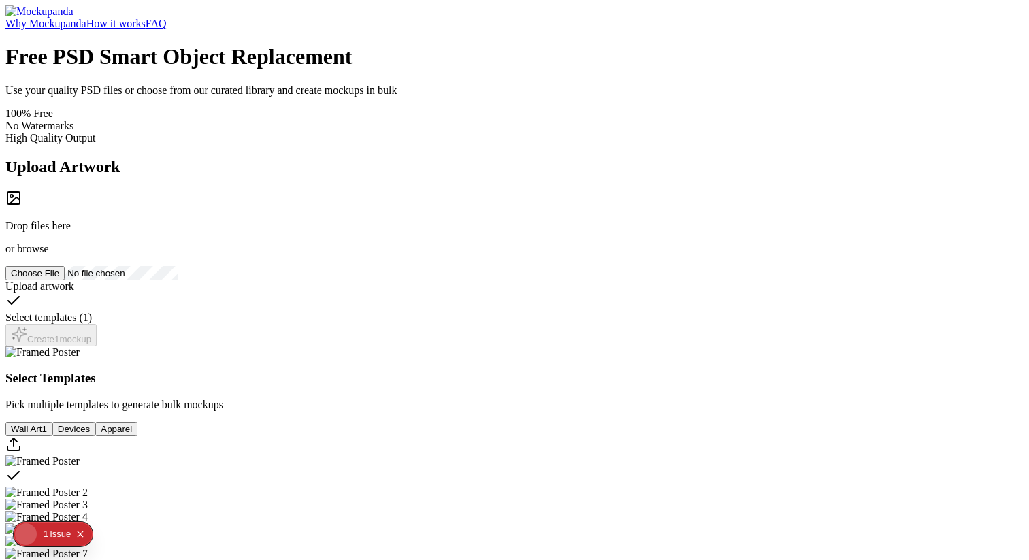
scroll to position [164, 0]
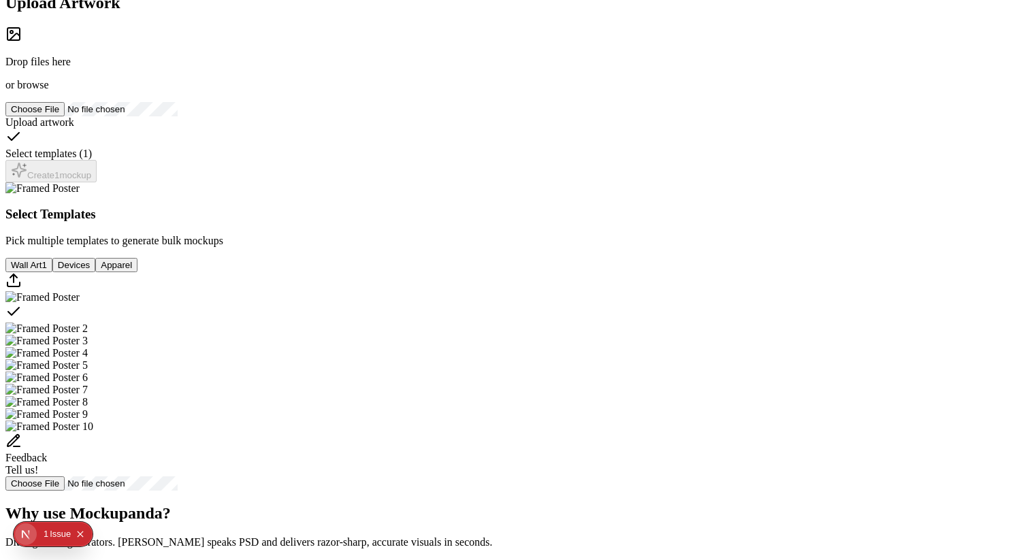
click at [280, 91] on div "Drop files here or browse" at bounding box center [514, 58] width 1018 height 65
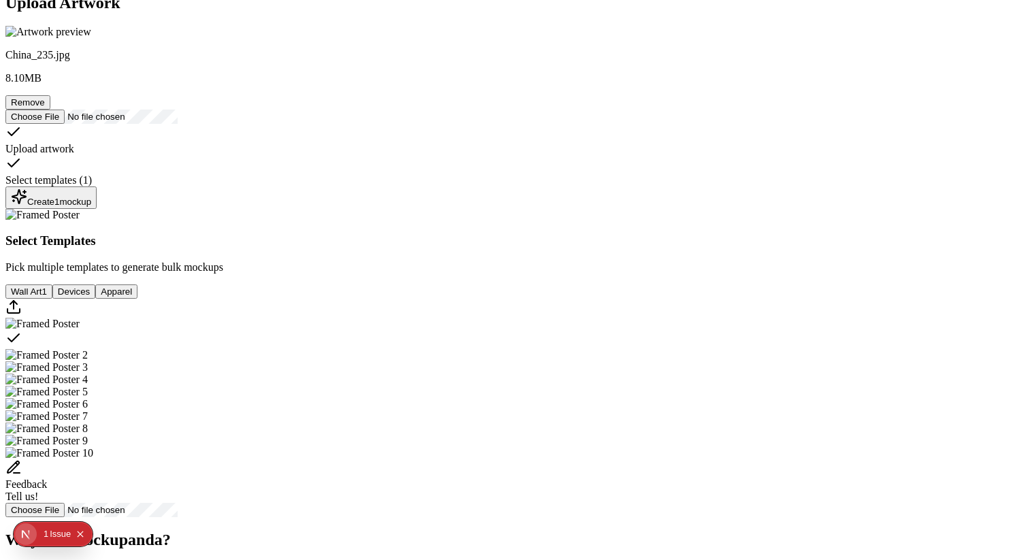
click at [91, 207] on div "Create 1 mockup" at bounding box center [51, 197] width 80 height 18
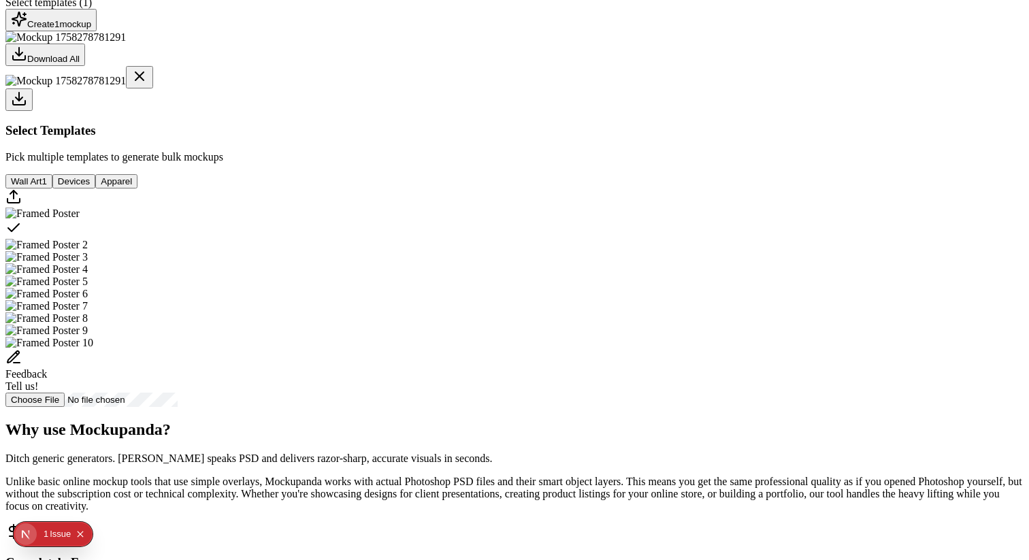
scroll to position [341, 0]
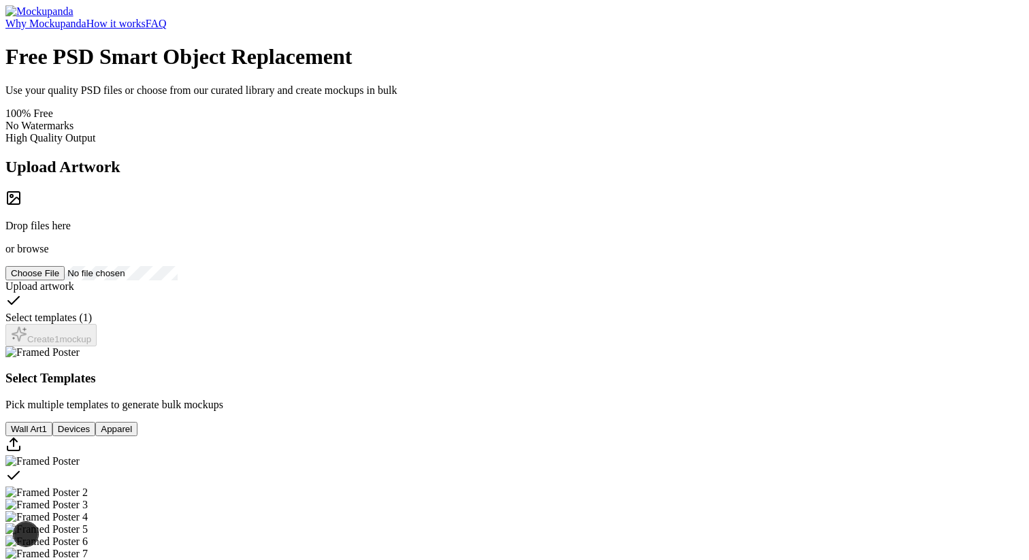
scroll to position [341, 0]
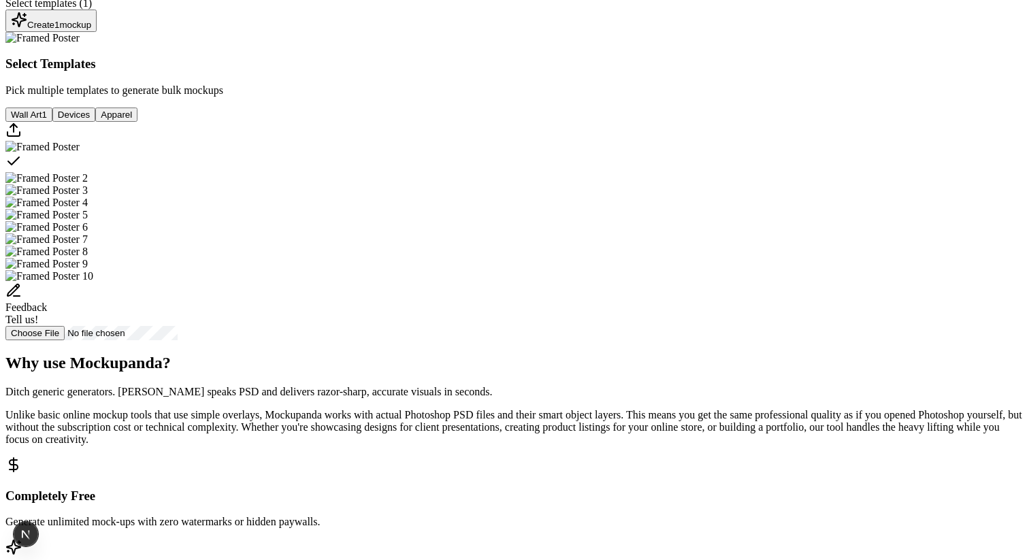
click at [97, 32] on button "Create 1 mockup" at bounding box center [50, 21] width 91 height 22
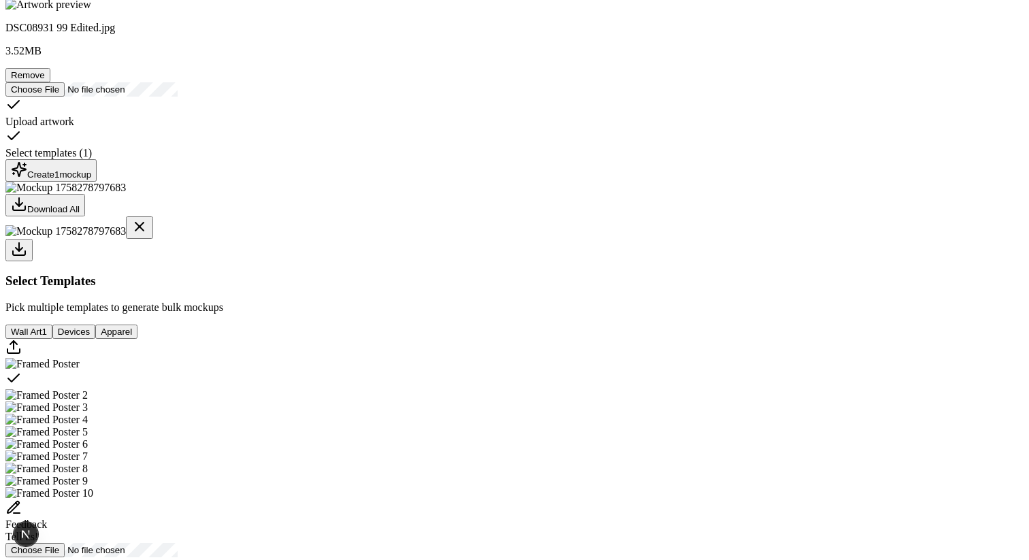
scroll to position [174, 0]
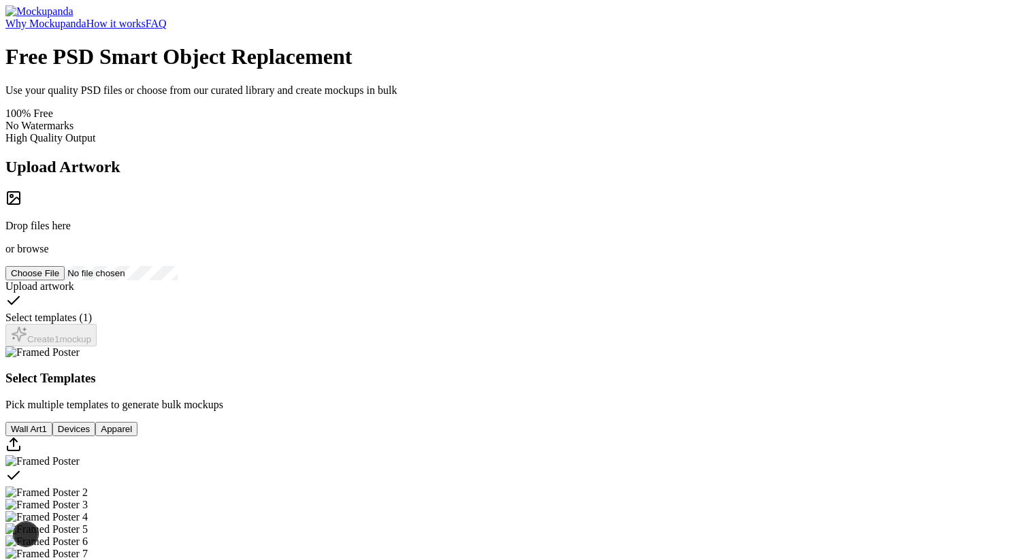
scroll to position [174, 0]
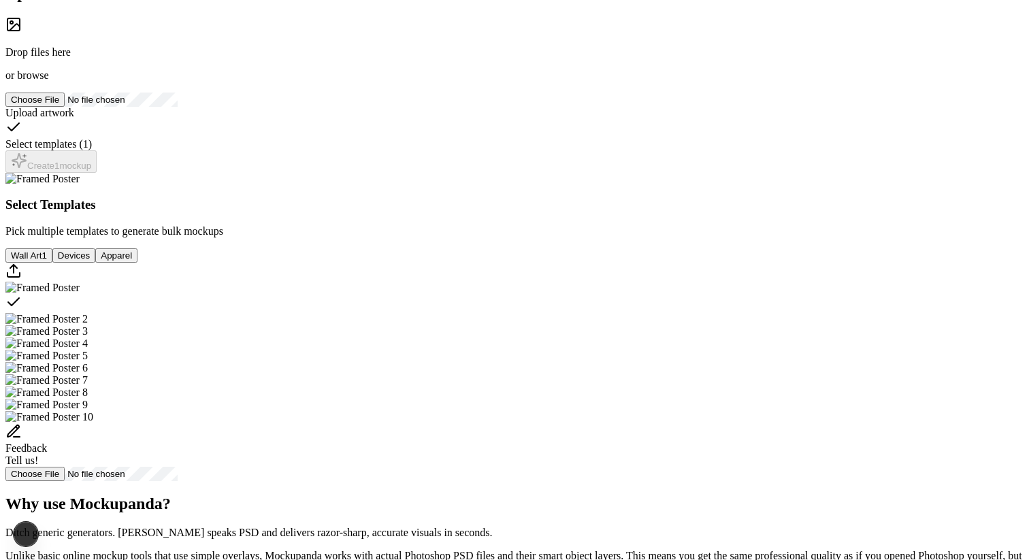
click at [48, 81] on span "browse" at bounding box center [32, 75] width 31 height 12
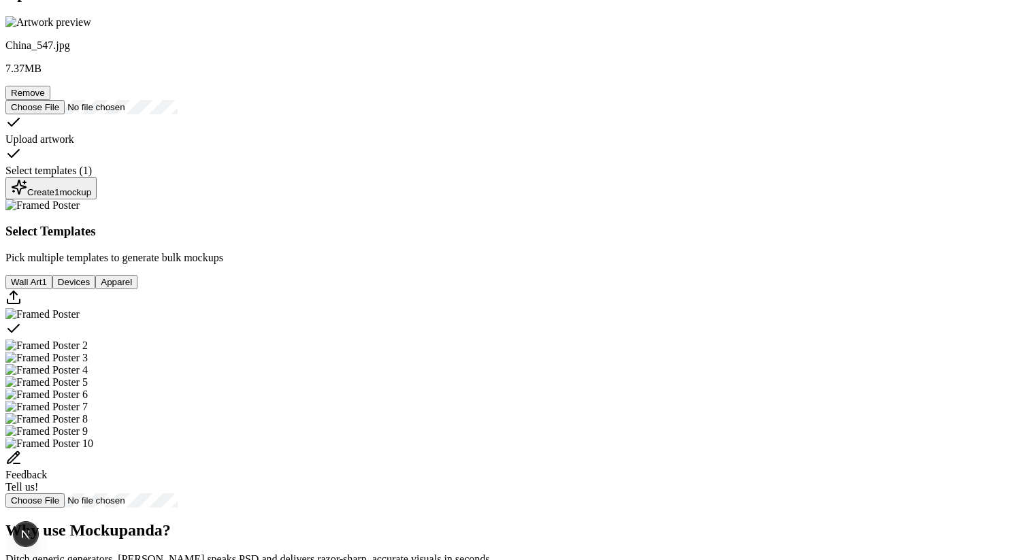
click at [97, 199] on button "Create 1 mockup" at bounding box center [50, 188] width 91 height 22
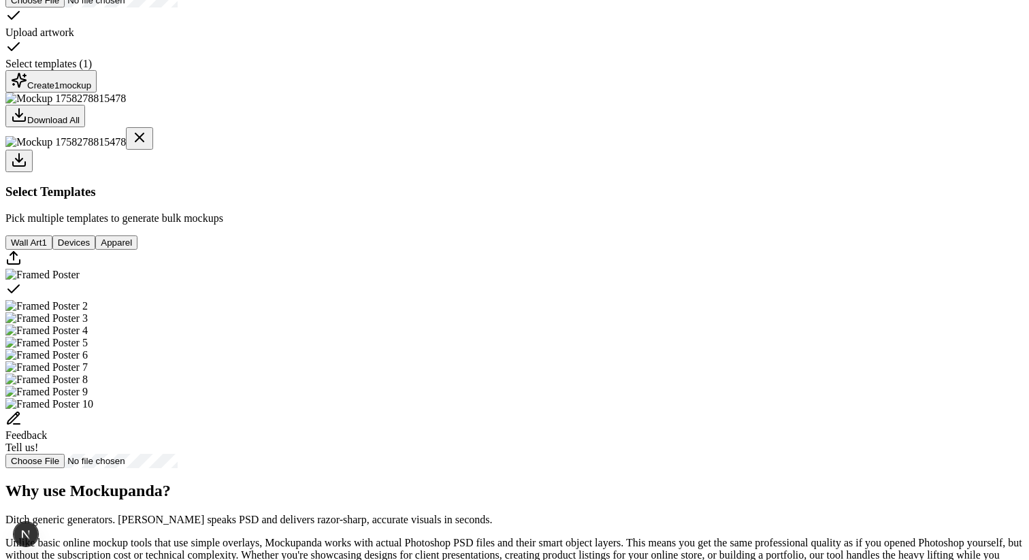
scroll to position [567, 0]
